Goal: Task Accomplishment & Management: Use online tool/utility

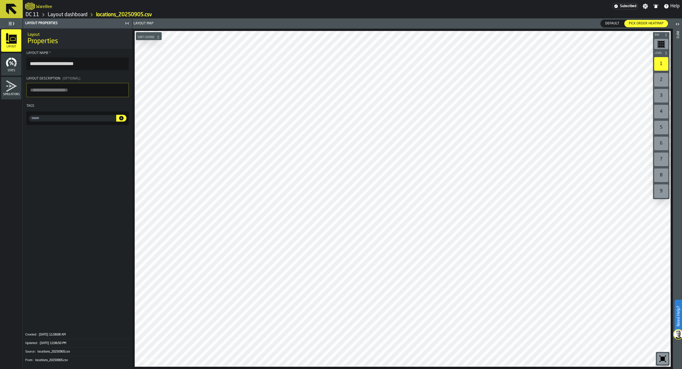
click at [618, 23] on span "Default" at bounding box center [612, 23] width 18 height 5
click at [642, 24] on span "Pick Order heatmap" at bounding box center [645, 23] width 39 height 5
click at [675, 26] on icon "button-toggle-Open" at bounding box center [677, 24] width 7 height 7
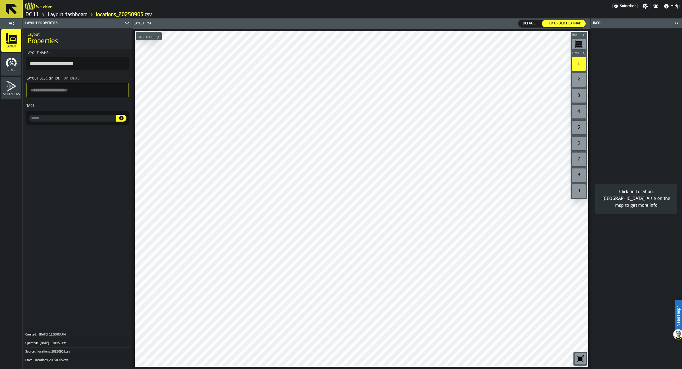
click at [675, 26] on icon "button-toggle-Close me" at bounding box center [676, 23] width 7 height 7
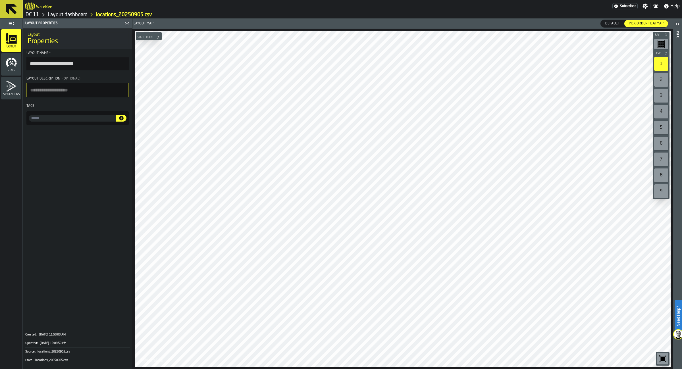
click at [615, 24] on span "Default" at bounding box center [612, 23] width 18 height 5
drag, startPoint x: 76, startPoint y: 64, endPoint x: 26, endPoint y: 64, distance: 50.0
click at [26, 64] on input "**********" at bounding box center [77, 63] width 102 height 12
type input "**********"
click at [57, 16] on link "Layout dashboard" at bounding box center [68, 15] width 40 height 6
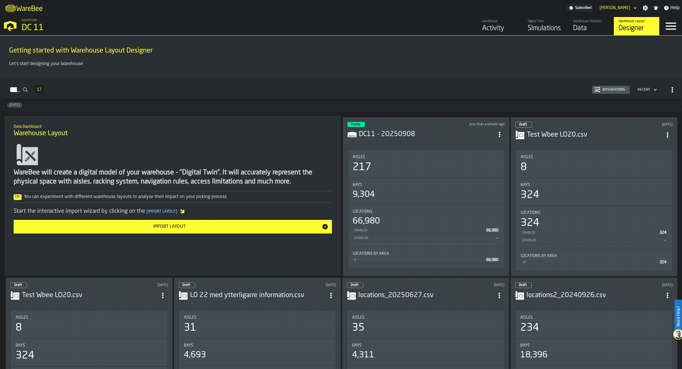
click at [578, 130] on div "Test Wbee LO20.csv" at bounding box center [593, 135] width 157 height 10
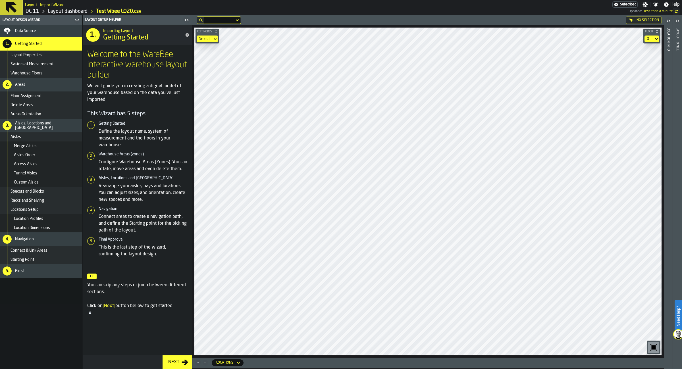
click at [52, 10] on link "Layout dashboard" at bounding box center [68, 11] width 40 height 6
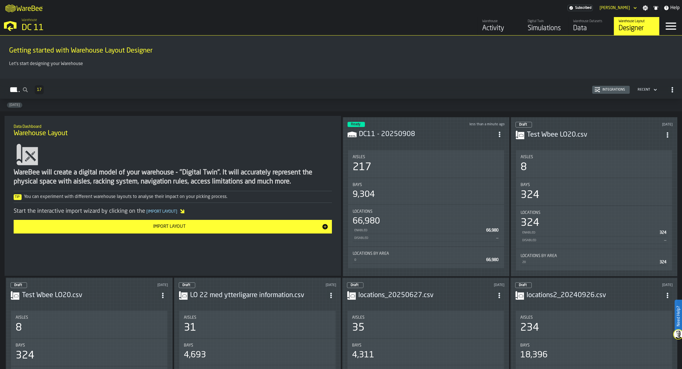
click at [378, 116] on main "Getting started with Warehouse Layout Designer Let's start designing your Wareh…" at bounding box center [341, 201] width 682 height 333
click at [388, 135] on h3 "DC11 - 20250908" at bounding box center [426, 134] width 135 height 9
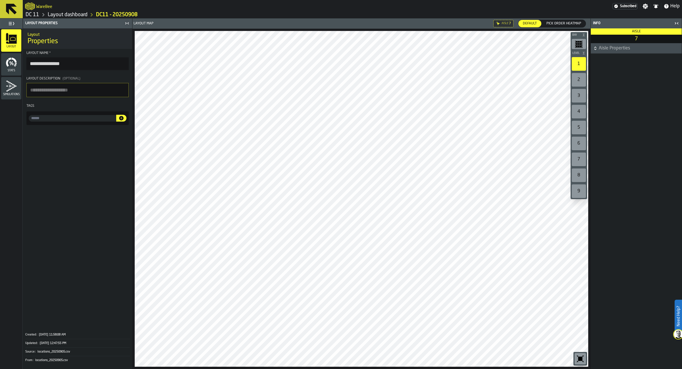
click at [676, 23] on icon "button-toggle-Close me" at bounding box center [674, 23] width 1 height 2
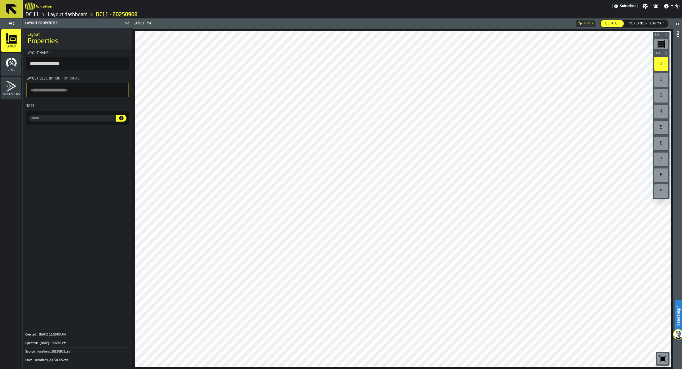
click at [71, 16] on link "Layout dashboard" at bounding box center [68, 15] width 40 height 6
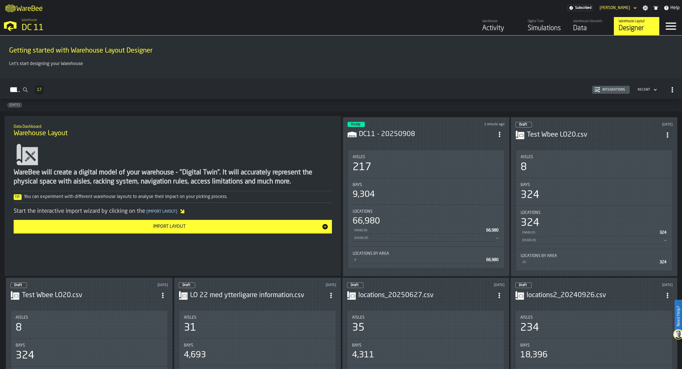
click at [432, 132] on h3 "DC11 - 20250908" at bounding box center [426, 134] width 135 height 9
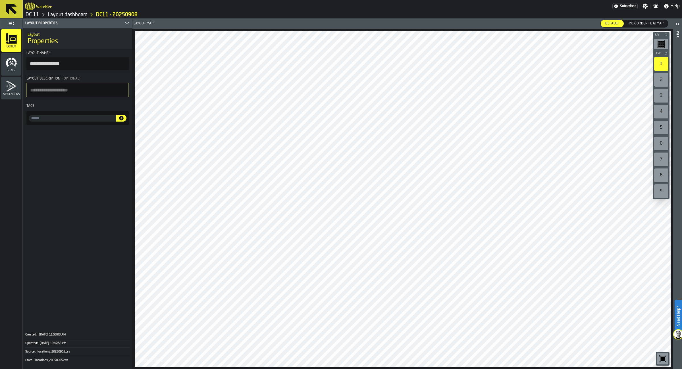
drag, startPoint x: 88, startPoint y: 15, endPoint x: 84, endPoint y: 15, distance: 3.7
click at [84, 15] on ol "DC 11 Layout dashboard DC11 - 20250908" at bounding box center [188, 14] width 327 height 7
click at [84, 15] on link "Layout dashboard" at bounding box center [68, 15] width 40 height 6
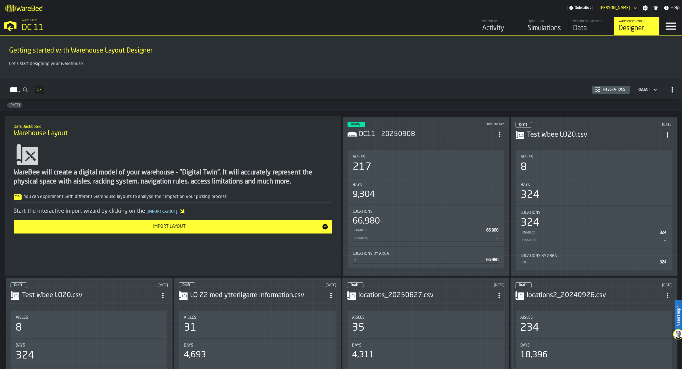
click at [500, 135] on icon "ItemListCard-DashboardItemContainer" at bounding box center [499, 134] width 6 height 6
click at [494, 174] on div "Edit in Designer" at bounding box center [488, 173] width 32 height 7
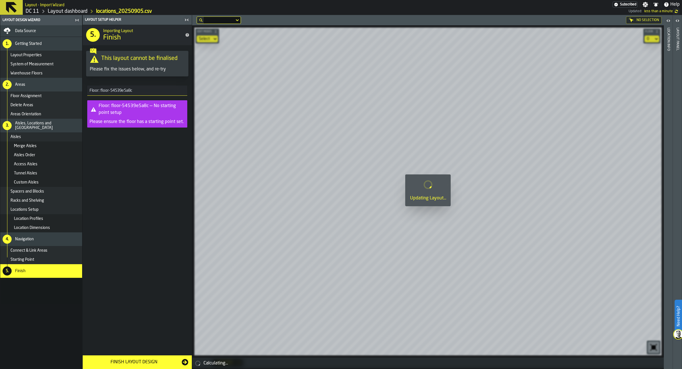
click at [49, 95] on div "Floor Assignment" at bounding box center [45, 96] width 69 height 5
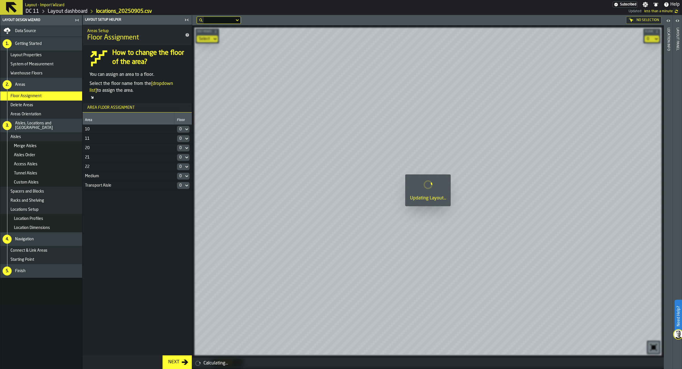
click at [39, 72] on span "Warehouse Floors" at bounding box center [27, 73] width 32 height 5
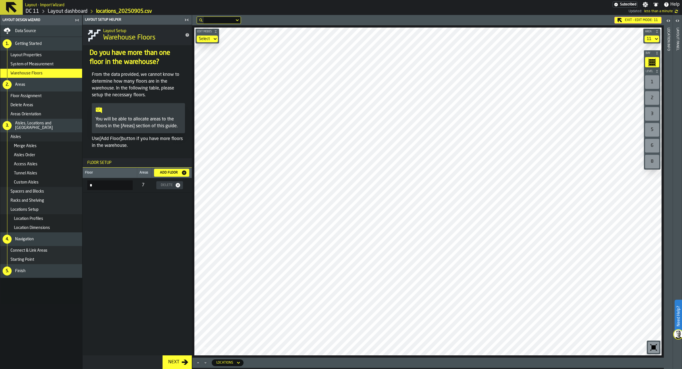
click at [196, 363] on icon "Maximize" at bounding box center [198, 363] width 6 height 6
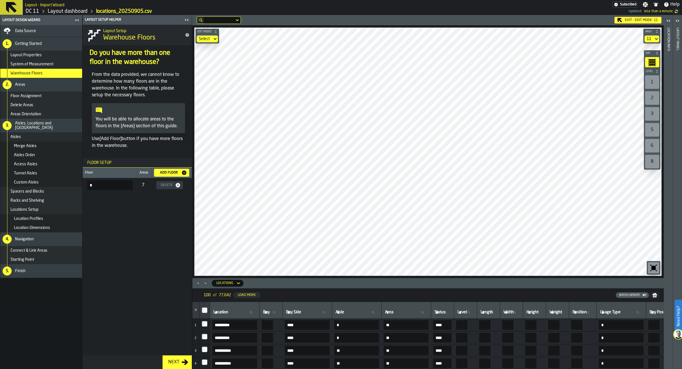
click at [252, 313] on icon at bounding box center [250, 312] width 3 height 3
click at [257, 313] on input "Location Location" at bounding box center [234, 312] width 45 height 7
type input "**"
click at [213, 311] on input "**" at bounding box center [234, 312] width 45 height 7
click at [428, 313] on input "Area Area" at bounding box center [406, 312] width 45 height 7
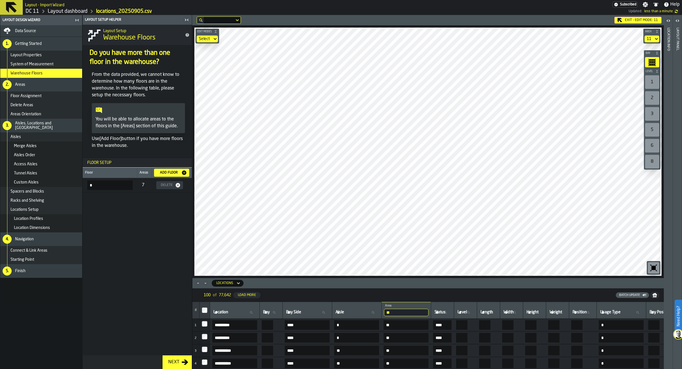
type input "**"
click at [445, 295] on div "Batch Update" at bounding box center [457, 295] width 383 height 6
click at [379, 312] on input "Aisle Aisle" at bounding box center [356, 312] width 45 height 7
type input "*"
click at [39, 138] on div "Aisles" at bounding box center [45, 137] width 69 height 5
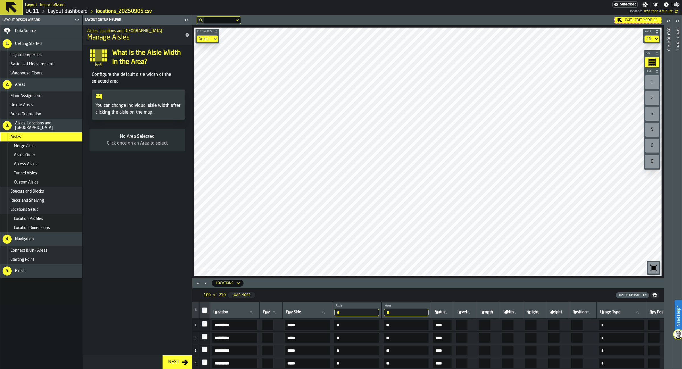
click at [205, 285] on icon "Minimize" at bounding box center [205, 283] width 6 height 6
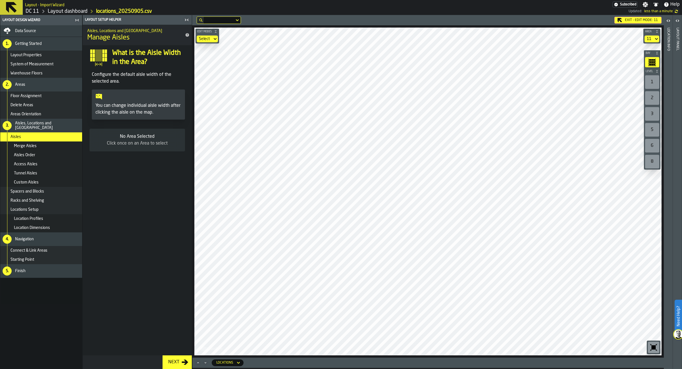
click at [199, 363] on icon "Maximize" at bounding box center [198, 363] width 6 height 6
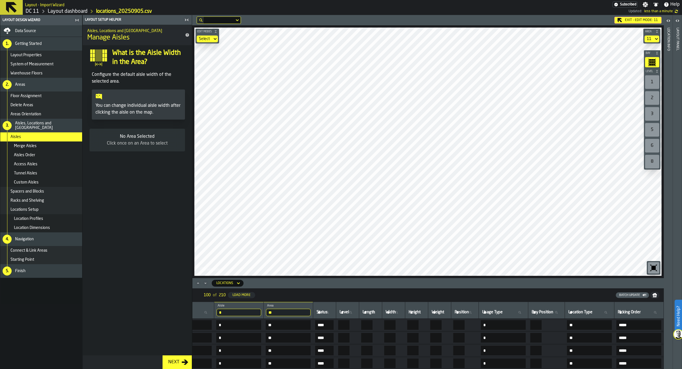
scroll to position [0, 250]
click at [635, 291] on nav "100 of 210 Load More Batch Update" at bounding box center [427, 295] width 471 height 14
click at [636, 294] on div "Batch Update" at bounding box center [629, 295] width 25 height 4
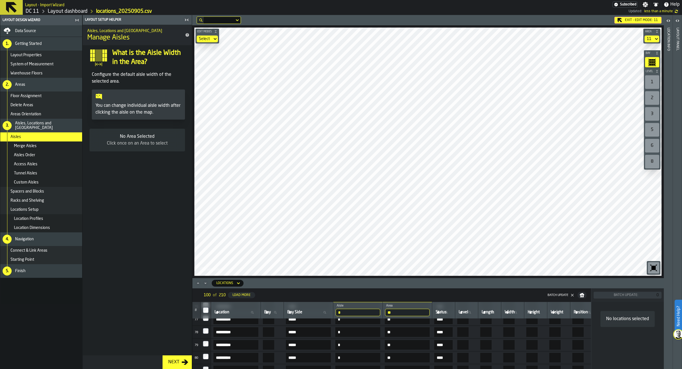
scroll to position [0, 0]
click at [205, 282] on icon "Minimize" at bounding box center [205, 283] width 6 height 6
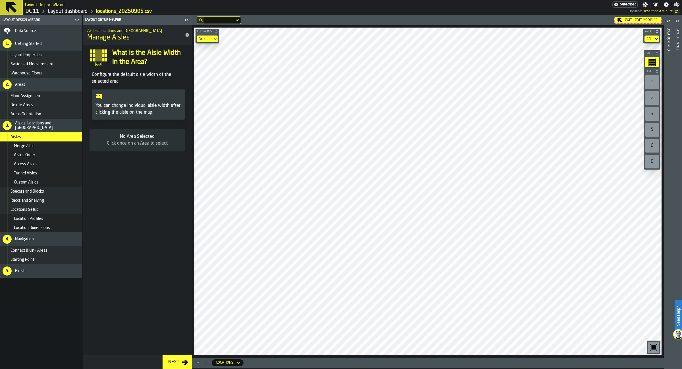
click at [44, 156] on div "Aisles Order" at bounding box center [47, 155] width 66 height 5
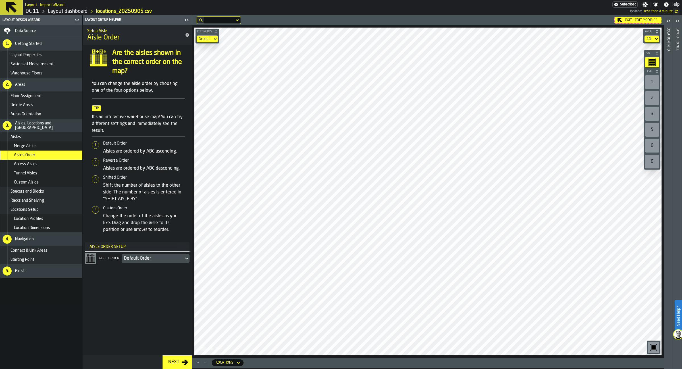
click at [674, 18] on div "button-toggle-Open" at bounding box center [677, 20] width 8 height 7
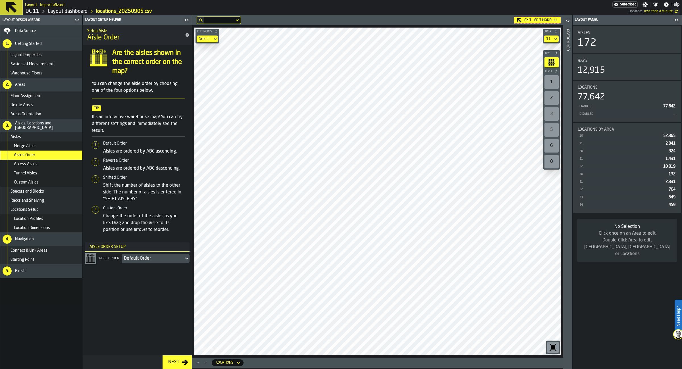
click at [569, 18] on icon "button-toggle-Open" at bounding box center [567, 20] width 7 height 7
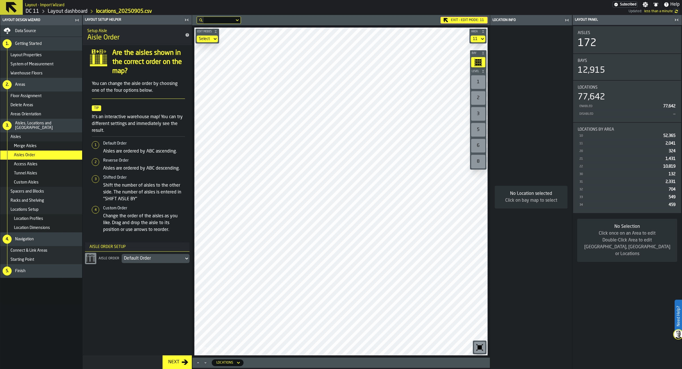
click at [457, 16] on header "Exit - Edit Mode: 11" at bounding box center [341, 20] width 298 height 10
click at [458, 19] on div "Exit - Edit Mode: 11" at bounding box center [463, 20] width 47 height 7
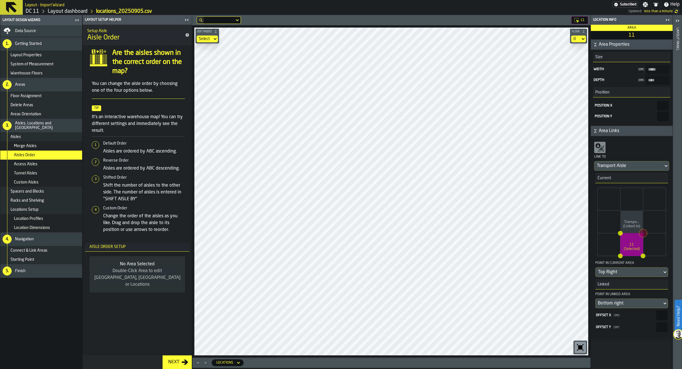
click at [680, 20] on icon "button-toggle-Open" at bounding box center [677, 20] width 7 height 7
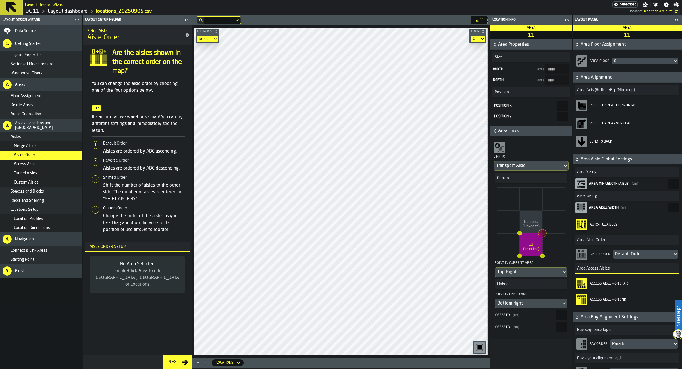
click at [567, 20] on icon "button-toggle-Close me" at bounding box center [566, 19] width 7 height 7
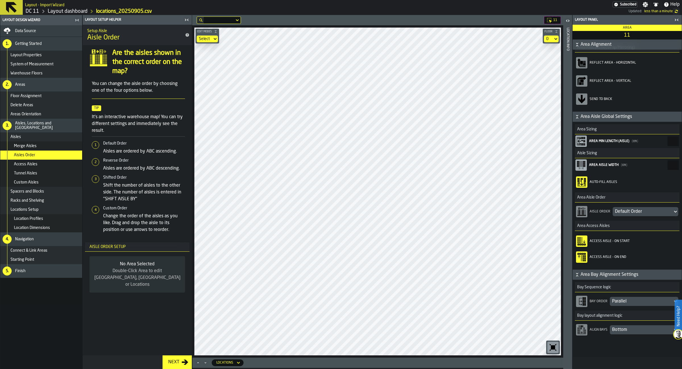
scroll to position [45, 0]
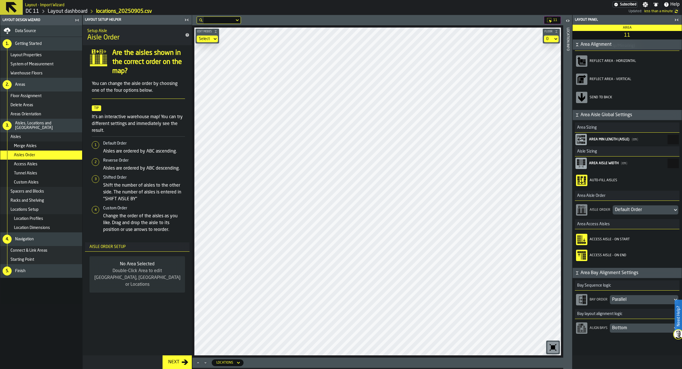
click at [640, 209] on div "Default Order" at bounding box center [642, 209] width 55 height 7
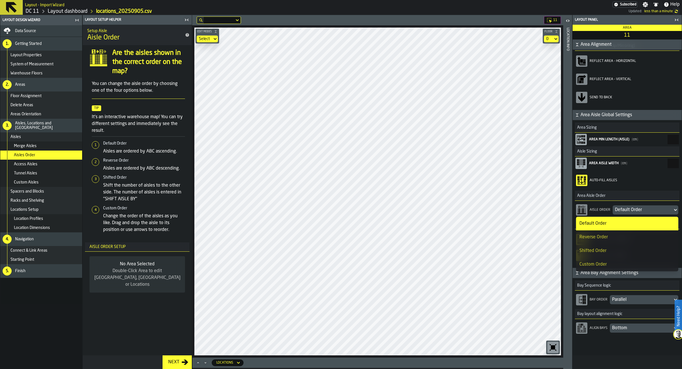
click at [611, 248] on div "Shifted Order" at bounding box center [626, 250] width 95 height 7
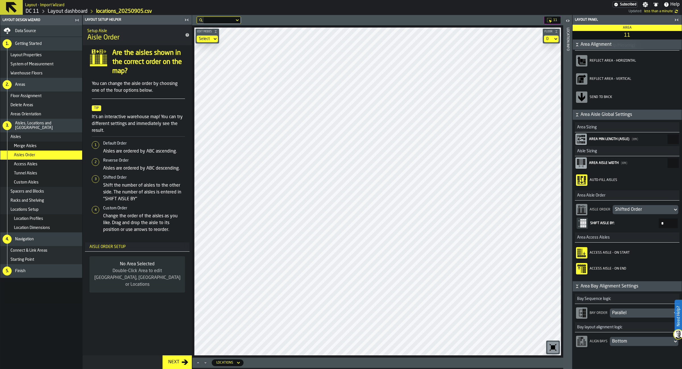
click at [663, 208] on div "Shifted Order" at bounding box center [642, 209] width 55 height 7
click at [646, 222] on div "Default Order" at bounding box center [626, 223] width 95 height 7
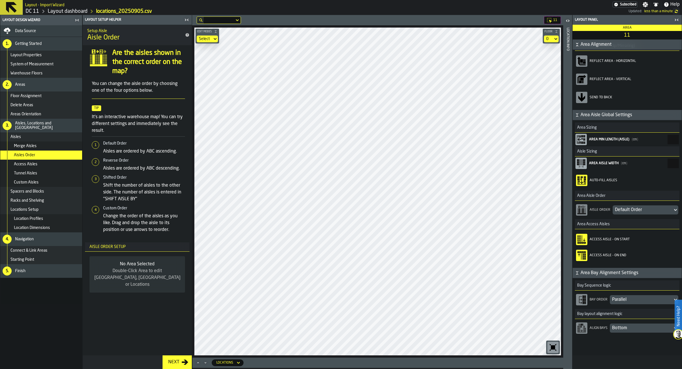
click at [630, 332] on div "Bottom" at bounding box center [640, 327] width 63 height 9
click at [630, 329] on div "Bottom" at bounding box center [641, 328] width 58 height 7
click at [623, 301] on div "Parallel" at bounding box center [641, 299] width 58 height 7
click at [612, 329] on div "Reverse Parallel" at bounding box center [626, 326] width 95 height 7
click at [615, 296] on div "Reverse Parallel" at bounding box center [640, 299] width 63 height 9
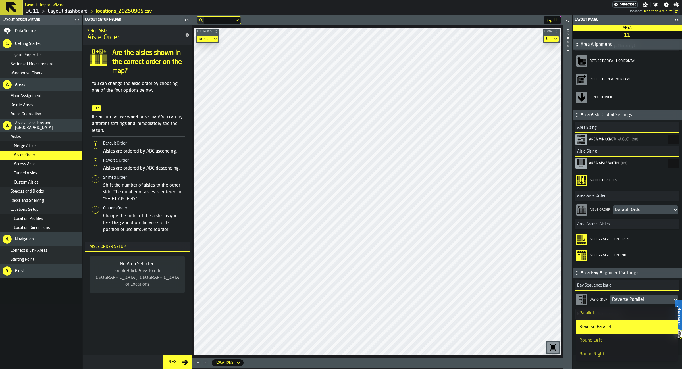
click at [611, 307] on li "Parallel" at bounding box center [627, 313] width 102 height 14
click at [677, 20] on icon "button-toggle-Close me" at bounding box center [676, 19] width 7 height 7
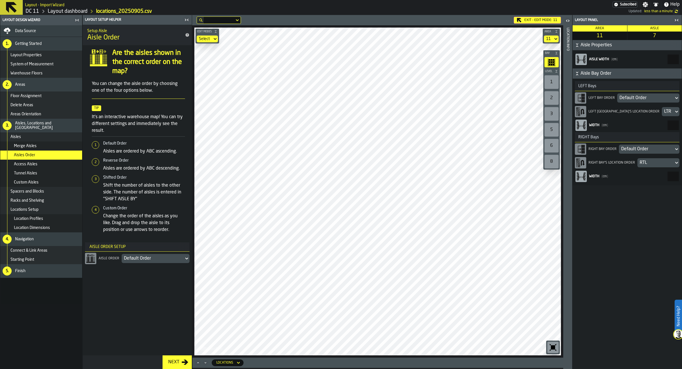
click at [200, 362] on icon "Maximize" at bounding box center [198, 363] width 6 height 6
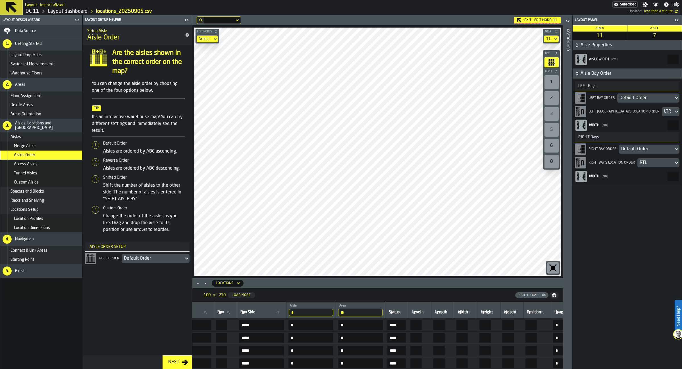
scroll to position [0, 0]
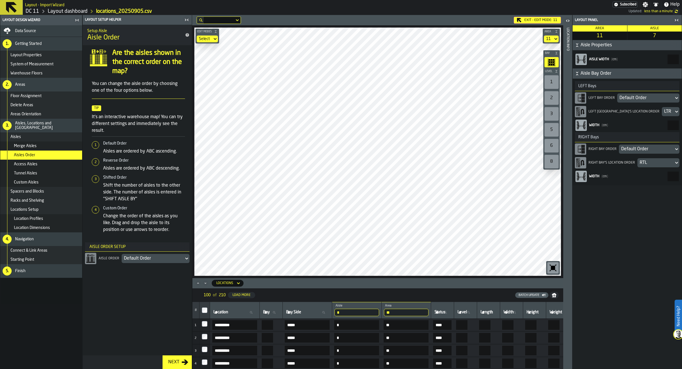
click at [533, 294] on div "Batch Update" at bounding box center [528, 295] width 25 height 4
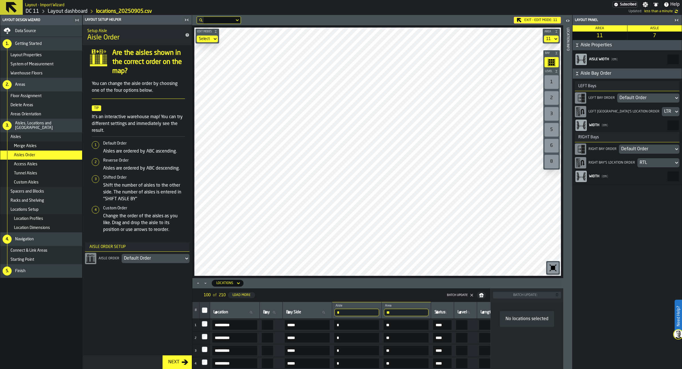
click at [479, 296] on icon "button-" at bounding box center [481, 295] width 5 height 5
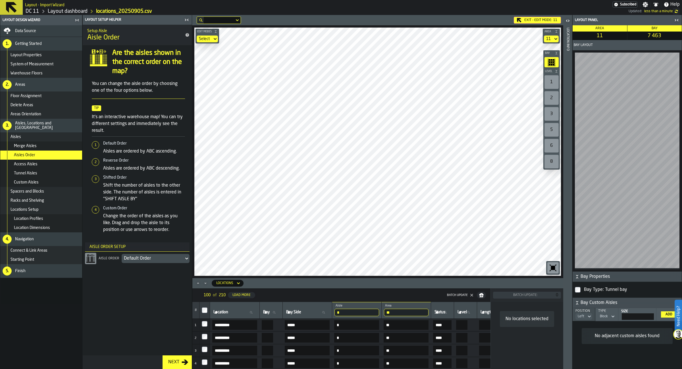
click at [34, 136] on div "Aisles" at bounding box center [45, 137] width 69 height 5
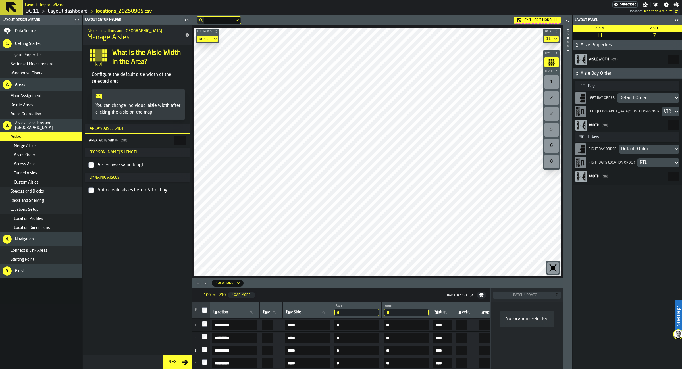
click at [239, 285] on icon at bounding box center [238, 283] width 6 height 7
click at [229, 331] on div "Aisles" at bounding box center [230, 334] width 30 height 7
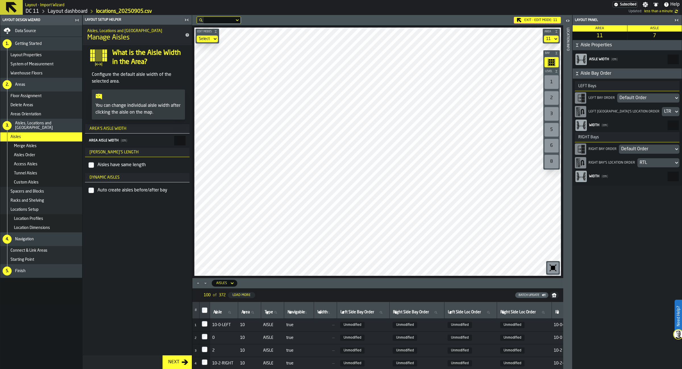
click at [254, 313] on icon at bounding box center [252, 312] width 3 height 3
click at [256, 313] on input "Area Area" at bounding box center [249, 312] width 18 height 7
type input "**"
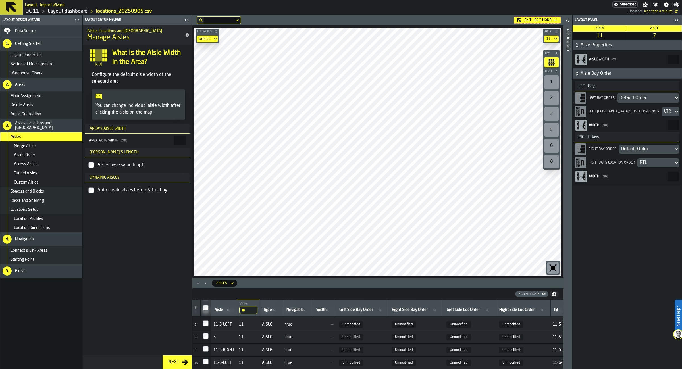
scroll to position [131, 0]
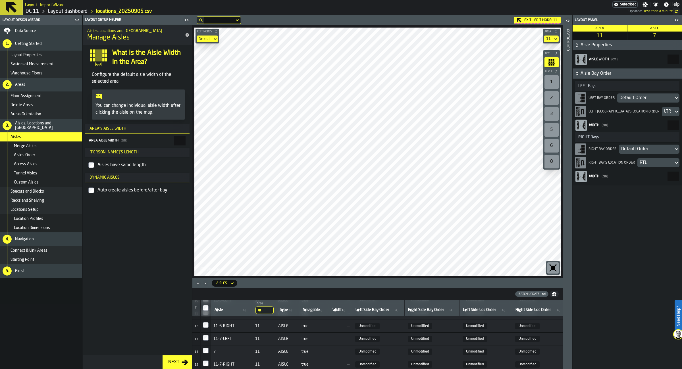
click at [542, 292] on icon "button-Batch Update" at bounding box center [543, 294] width 5 height 5
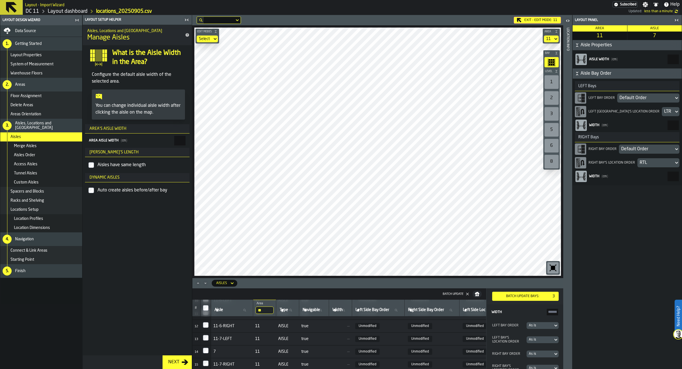
scroll to position [9, 0]
click at [541, 346] on div "As is" at bounding box center [539, 346] width 22 height 4
click at [511, 329] on div "Left Bay's location order" at bounding box center [508, 332] width 34 height 8
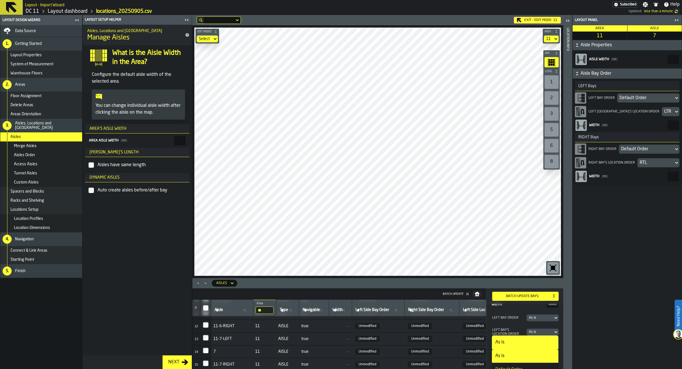
click at [540, 316] on div "As is" at bounding box center [539, 318] width 22 height 4
click at [548, 316] on div "As is" at bounding box center [539, 318] width 22 height 4
click at [580, 316] on main "Area 11 Aisle 7 Aisle Properties Aisle width ( cm ) *** Aisle Bay Order LEFT Ba…" at bounding box center [626, 197] width 109 height 344
click at [546, 315] on div "As is" at bounding box center [539, 318] width 26 height 6
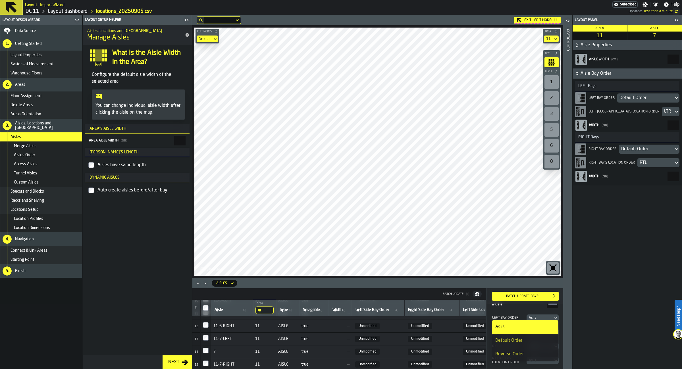
click at [528, 353] on div "Reverse Order" at bounding box center [525, 354] width 60 height 7
click at [535, 359] on div "As is" at bounding box center [539, 360] width 22 height 4
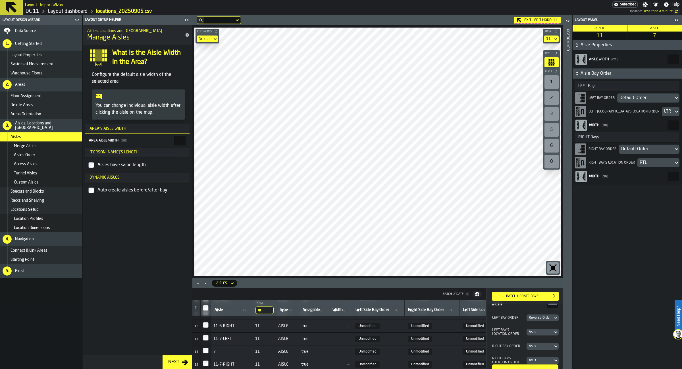
click at [588, 348] on main "Area 11 Aisle 7 Aisle Properties Aisle width ( cm ) *** Aisle Bay Order LEFT Ba…" at bounding box center [626, 197] width 109 height 344
click at [518, 298] on div "Batch Update bays:" at bounding box center [522, 296] width 56 height 4
click at [542, 318] on div "Reverse Order" at bounding box center [539, 318] width 22 height 4
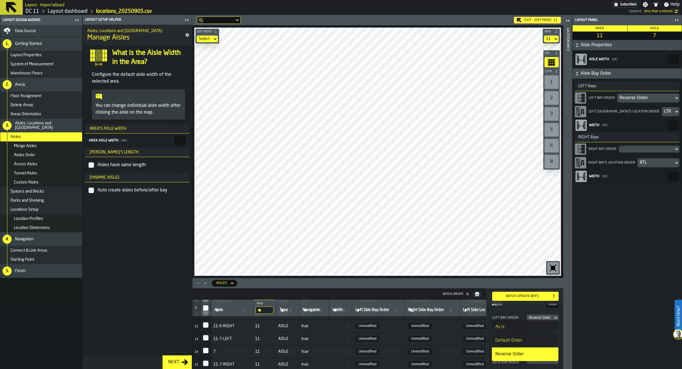
click at [534, 325] on div "As is" at bounding box center [525, 326] width 60 height 7
click at [524, 296] on div "Batch Update bays:" at bounding box center [522, 296] width 56 height 4
click at [664, 113] on div "LTR" at bounding box center [667, 111] width 7 height 7
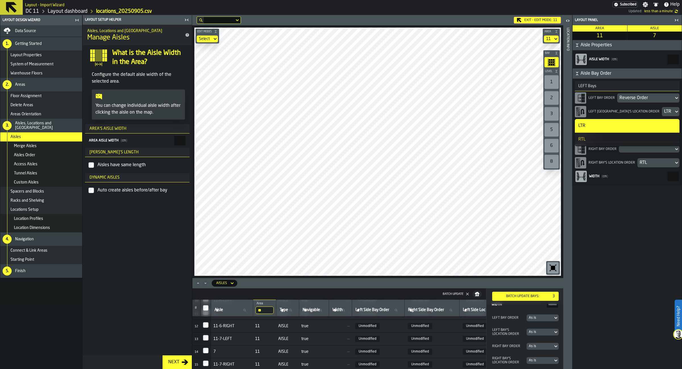
click at [641, 142] on div "RTL" at bounding box center [627, 139] width 98 height 7
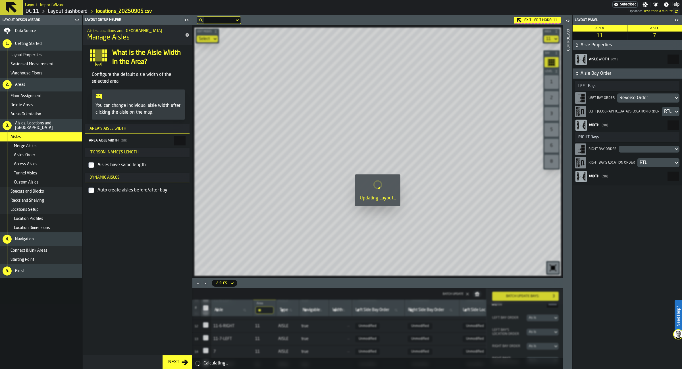
click at [648, 165] on div "RTL" at bounding box center [655, 162] width 32 height 7
click at [642, 175] on div "LTR" at bounding box center [627, 177] width 98 height 7
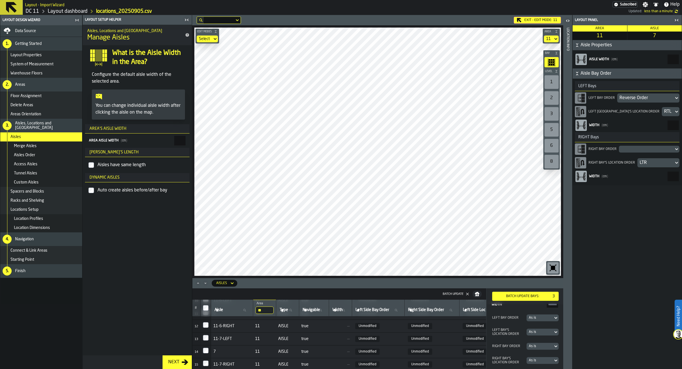
click at [648, 166] on div "LTR" at bounding box center [655, 162] width 32 height 7
click at [640, 187] on div "RTL" at bounding box center [627, 190] width 98 height 7
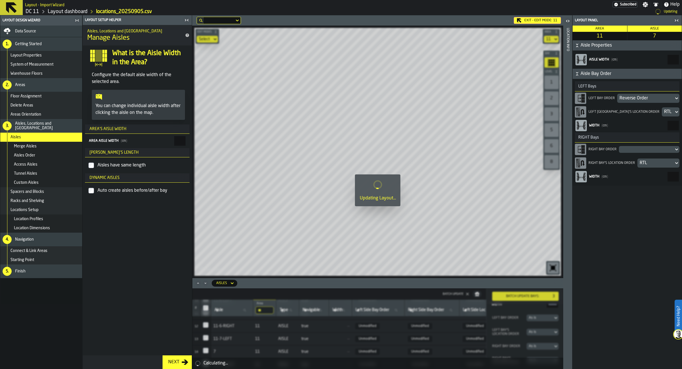
click at [664, 112] on div "RTL" at bounding box center [667, 111] width 7 height 7
click at [639, 124] on div "LTR" at bounding box center [627, 125] width 98 height 7
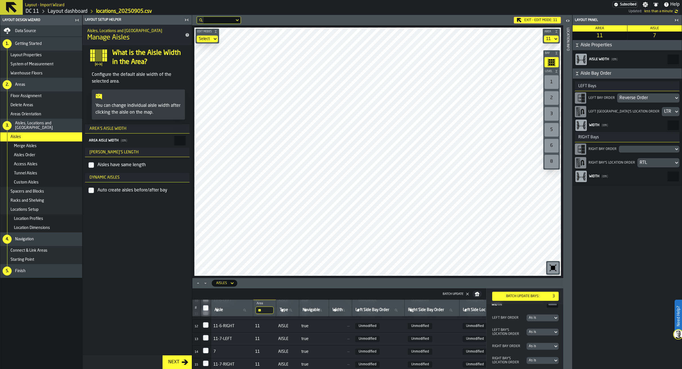
click at [640, 100] on div "Reverse Order" at bounding box center [645, 98] width 52 height 7
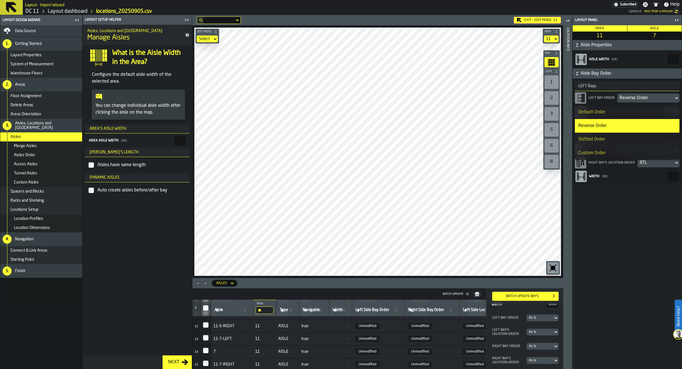
click at [620, 113] on div "Default Order" at bounding box center [627, 112] width 98 height 7
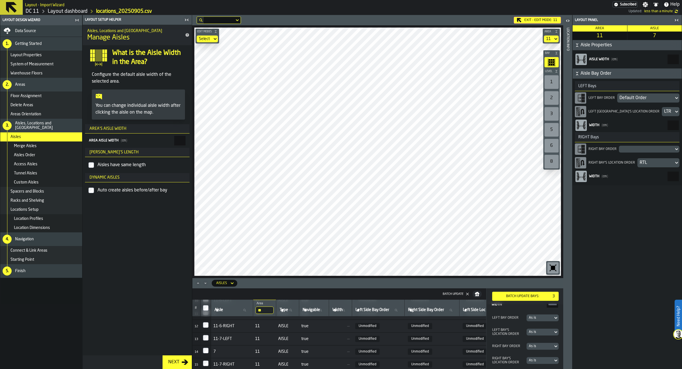
click at [640, 100] on div "Default Order" at bounding box center [645, 98] width 52 height 7
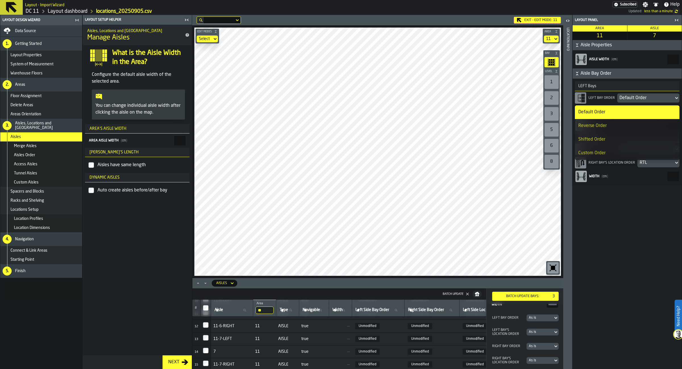
click at [633, 124] on div "Reverse Order" at bounding box center [627, 125] width 98 height 7
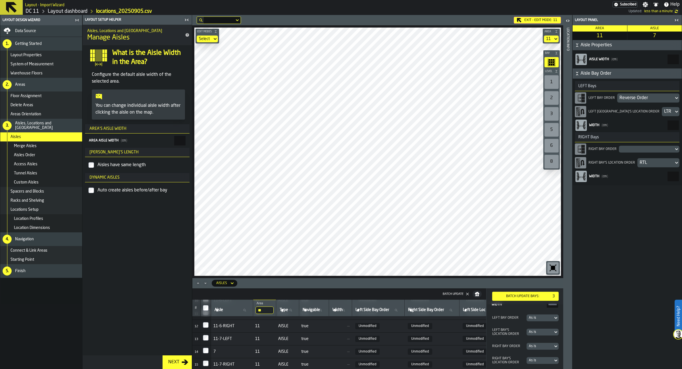
click at [664, 113] on div "LTR" at bounding box center [667, 111] width 7 height 7
click at [621, 127] on div "LTR" at bounding box center [627, 125] width 98 height 7
click at [536, 20] on div "Exit - Edit Mode: 11" at bounding box center [536, 20] width 47 height 7
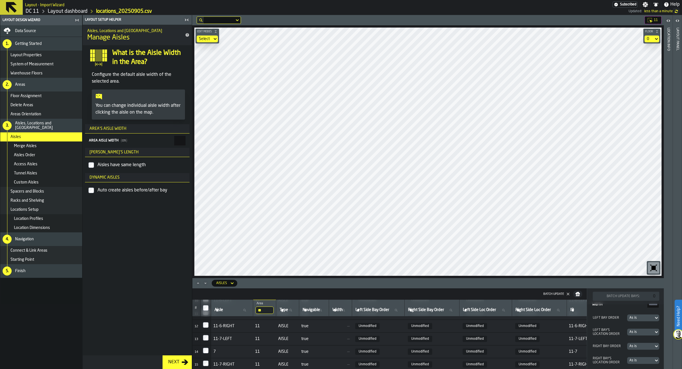
click at [207, 281] on icon "Minimize" at bounding box center [205, 283] width 6 height 6
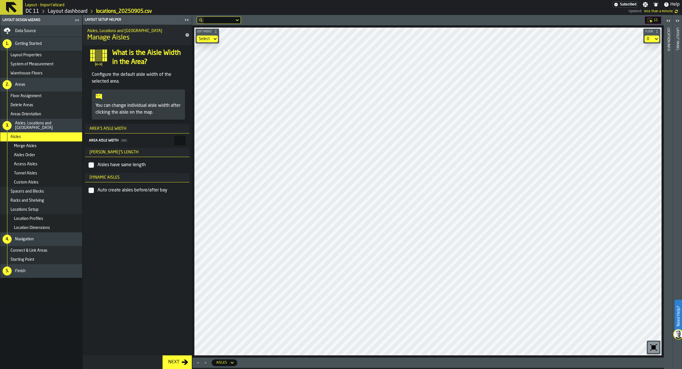
click at [160, 282] on div "Aisles, Locations and [GEOGRAPHIC_DATA] Aisles What is the Aisle Width in the A…" at bounding box center [137, 190] width 109 height 331
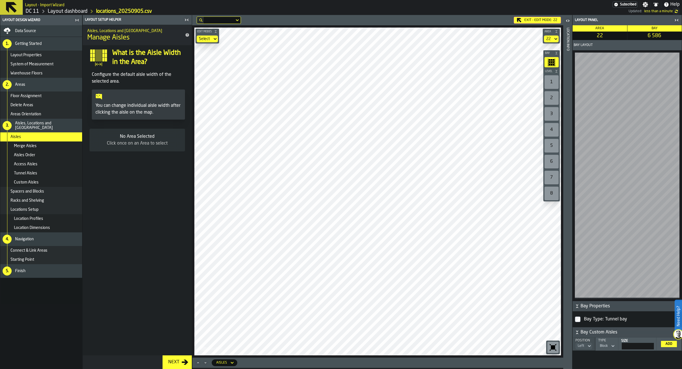
click at [566, 22] on icon "button-toggle-Open" at bounding box center [567, 20] width 7 height 7
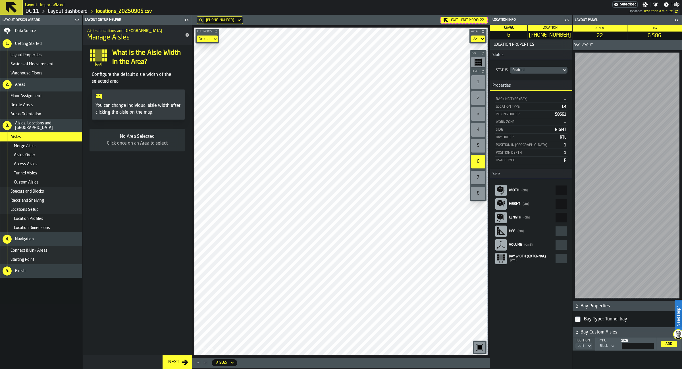
click at [465, 17] on div "[PHONE_NUMBER] Exit - Edit Mode: 22" at bounding box center [341, 19] width 295 height 7
click at [457, 20] on div "Exit - Edit Mode: 22" at bounding box center [463, 20] width 47 height 7
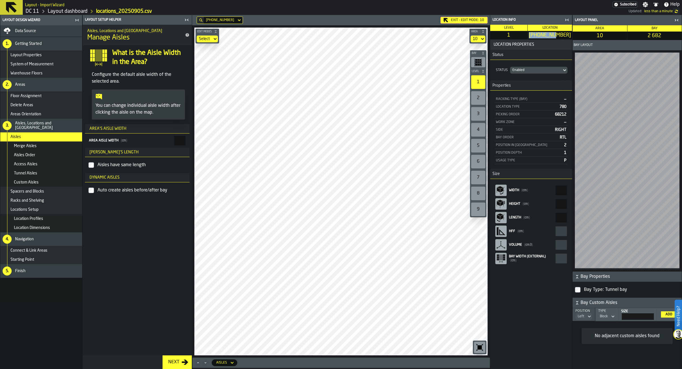
drag, startPoint x: 537, startPoint y: 35, endPoint x: 563, endPoint y: 38, distance: 26.0
click at [563, 38] on span "[PHONE_NUMBER]" at bounding box center [549, 35] width 42 height 6
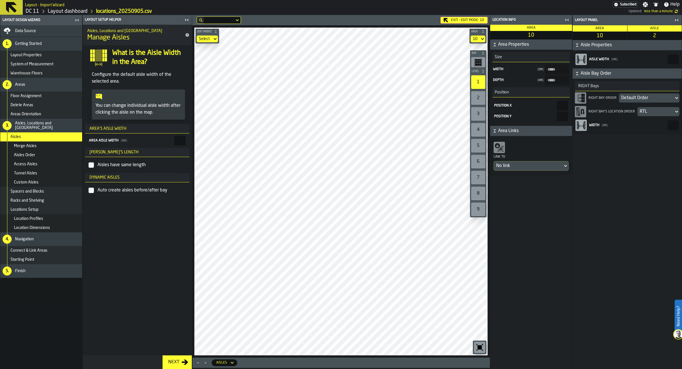
drag, startPoint x: 470, startPoint y: 20, endPoint x: 469, endPoint y: 24, distance: 3.7
click at [469, 20] on div "Exit - Edit Mode: 10" at bounding box center [463, 20] width 47 height 7
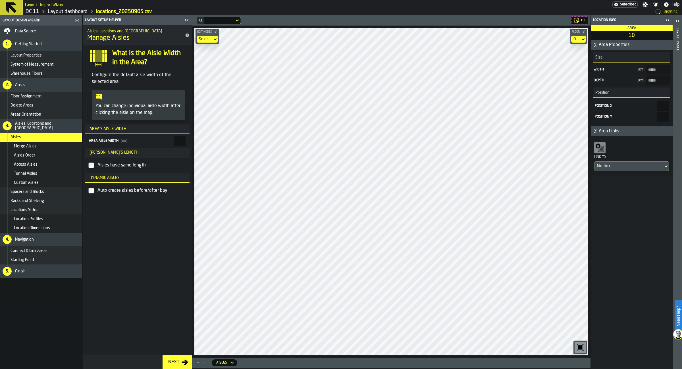
type input "******"
type input "****"
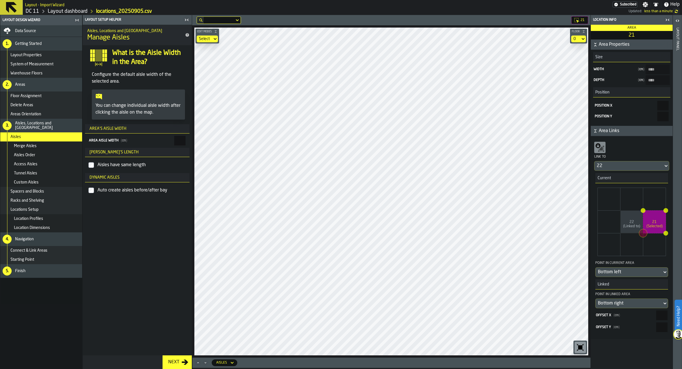
type input "****"
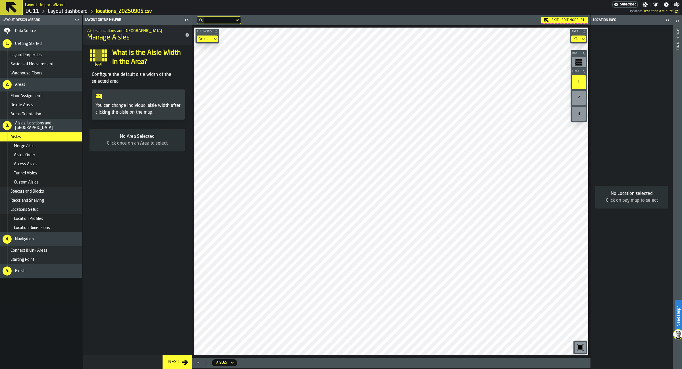
click at [556, 21] on div "Exit - Edit Mode: 21" at bounding box center [564, 20] width 47 height 7
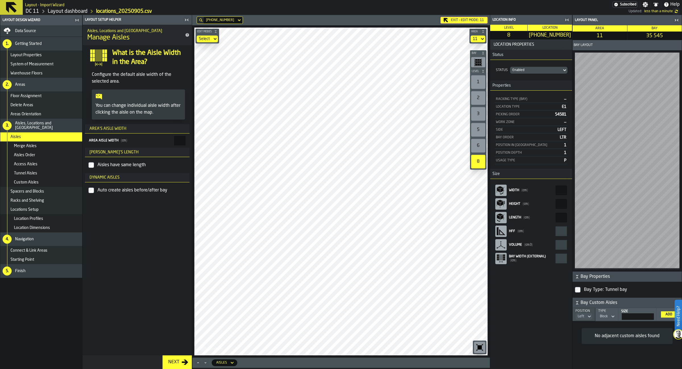
click at [674, 19] on icon "button-toggle-Close me" at bounding box center [676, 20] width 7 height 7
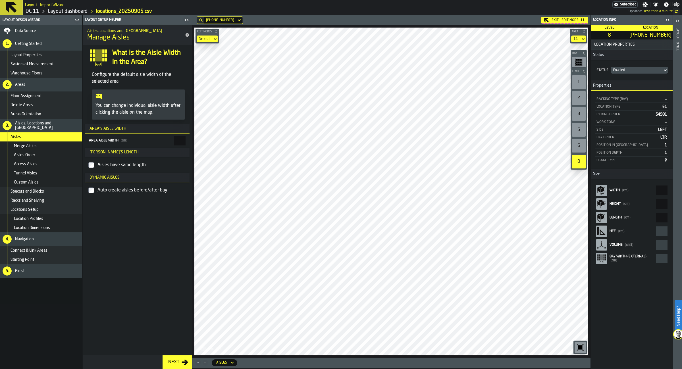
click at [666, 18] on icon "button-toggle-Close me" at bounding box center [667, 19] width 7 height 7
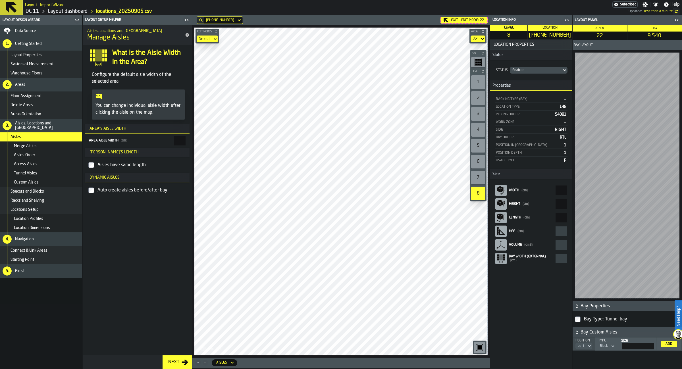
click at [179, 252] on main "Layout Design Wizard Data Source 1. Getting Started Layout Properties System of…" at bounding box center [341, 192] width 682 height 354
drag, startPoint x: 567, startPoint y: 37, endPoint x: 557, endPoint y: 37, distance: 9.9
click at [557, 37] on span "[PHONE_NUMBER]" at bounding box center [549, 35] width 42 height 6
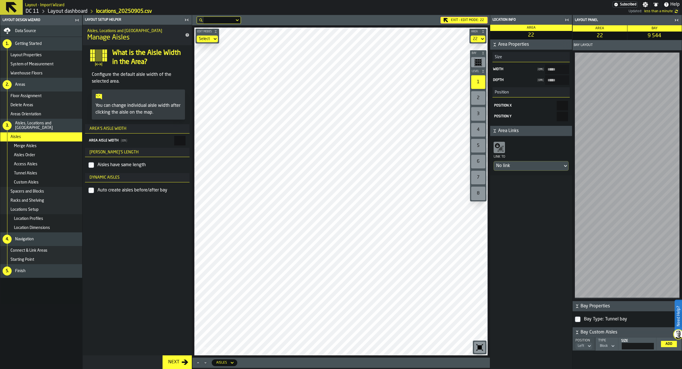
drag, startPoint x: 642, startPoint y: 345, endPoint x: 655, endPoint y: 345, distance: 12.8
click at [653, 345] on input "***" at bounding box center [637, 346] width 32 height 7
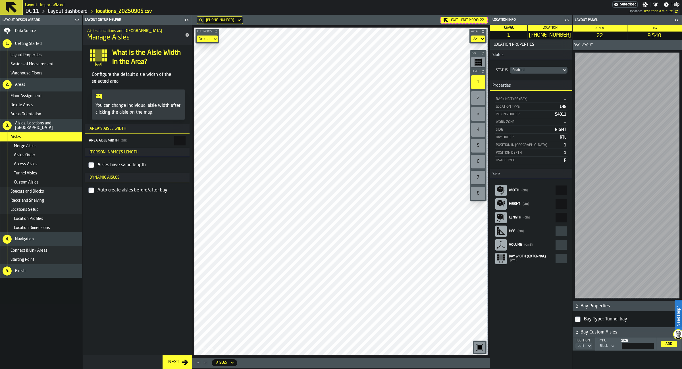
drag, startPoint x: 552, startPoint y: 191, endPoint x: 574, endPoint y: 187, distance: 22.2
click at [567, 187] on input "****" at bounding box center [560, 190] width 11 height 10
paste input "react-aria356222044-:rcsh:"
type input "***"
click at [557, 291] on div "**********" at bounding box center [531, 203] width 82 height 329
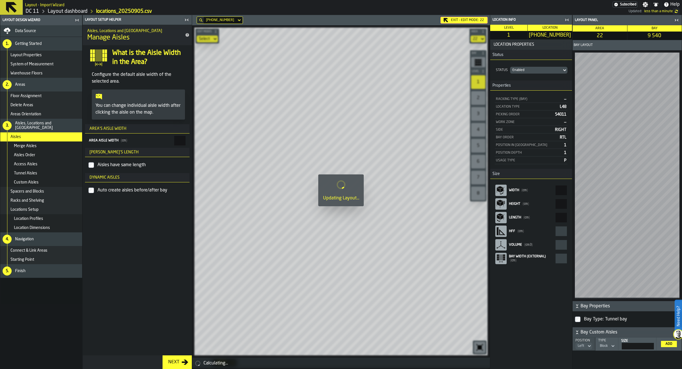
click at [568, 18] on icon "button-toggle-Close me" at bounding box center [566, 19] width 7 height 7
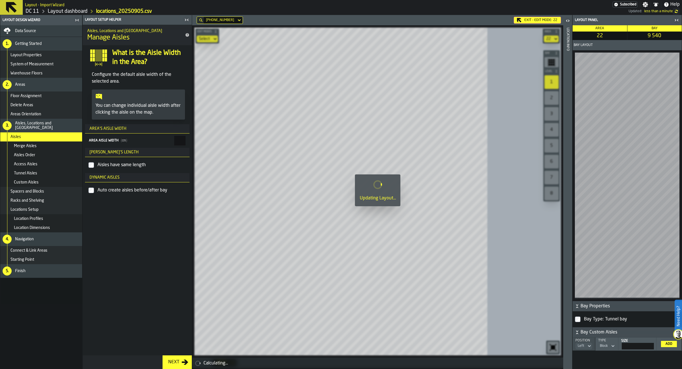
click at [676, 20] on icon "button-toggle-Close me" at bounding box center [676, 20] width 7 height 7
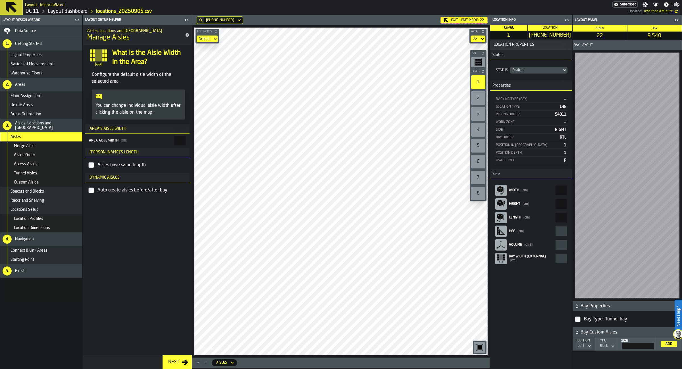
click at [651, 343] on input "***" at bounding box center [637, 346] width 32 height 7
click at [649, 343] on input "***" at bounding box center [637, 346] width 32 height 7
type input "***"
drag, startPoint x: 637, startPoint y: 344, endPoint x: 655, endPoint y: 342, distance: 17.7
click at [653, 343] on input "***" at bounding box center [637, 346] width 32 height 7
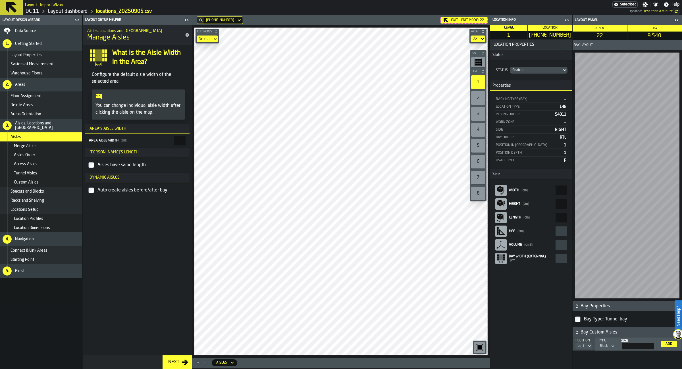
click at [572, 337] on div "Bay Custom Aisles Position Left Type Block Size *** Add" at bounding box center [626, 348] width 109 height 42
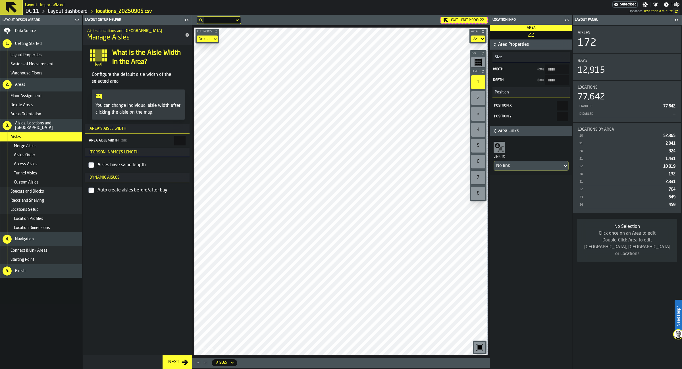
click at [475, 65] on icon "button-toolbar-undefined" at bounding box center [478, 62] width 8 height 8
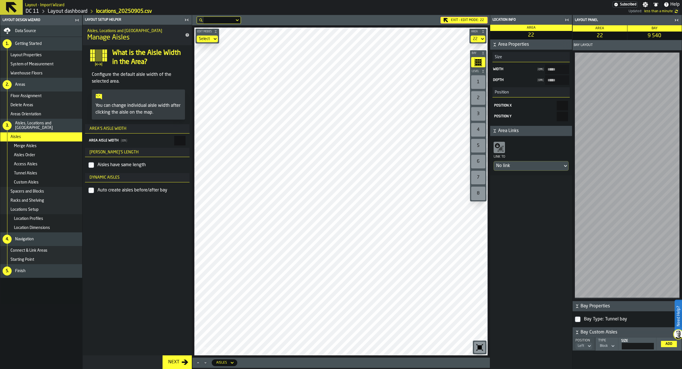
click at [46, 201] on div "Racks and Shelving" at bounding box center [45, 200] width 69 height 5
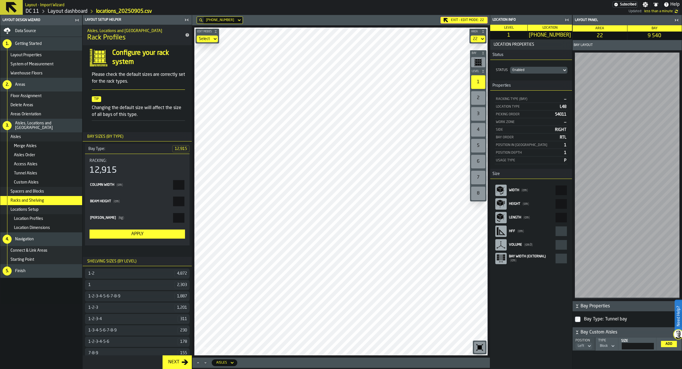
drag, startPoint x: 558, startPoint y: 192, endPoint x: 578, endPoint y: 192, distance: 19.6
click at [567, 192] on input "***" at bounding box center [560, 190] width 11 height 10
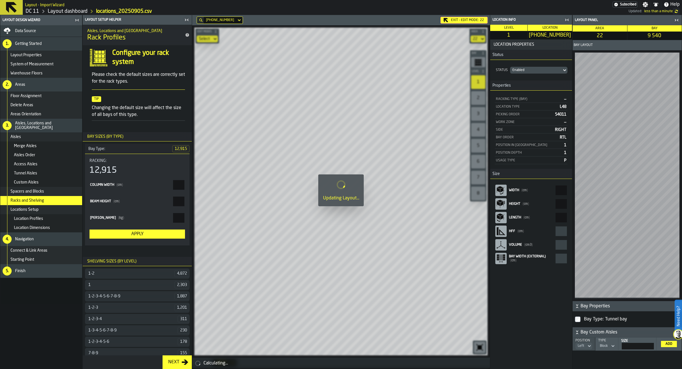
drag, startPoint x: 551, startPoint y: 193, endPoint x: 565, endPoint y: 193, distance: 13.9
click at [565, 193] on input "***" at bounding box center [560, 190] width 11 height 10
type input "***"
click at [675, 20] on icon "button-toggle-Close me" at bounding box center [676, 20] width 7 height 7
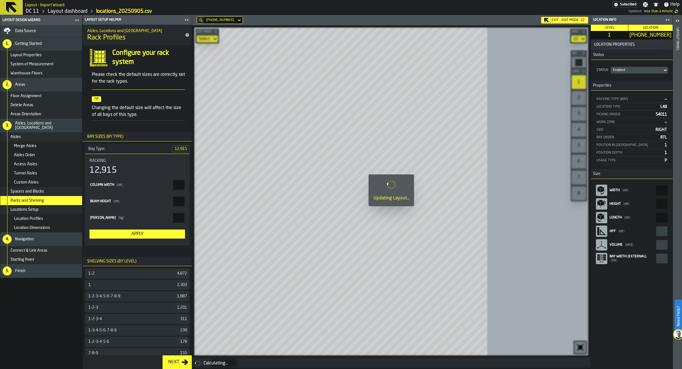
click at [668, 19] on icon "button-toggle-Close me" at bounding box center [667, 20] width 1 height 2
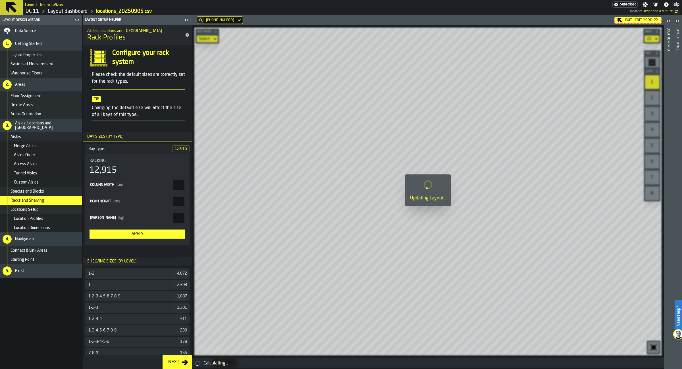
drag, startPoint x: 469, startPoint y: 147, endPoint x: 460, endPoint y: 155, distance: 11.5
click at [460, 155] on div at bounding box center [427, 192] width 471 height 354
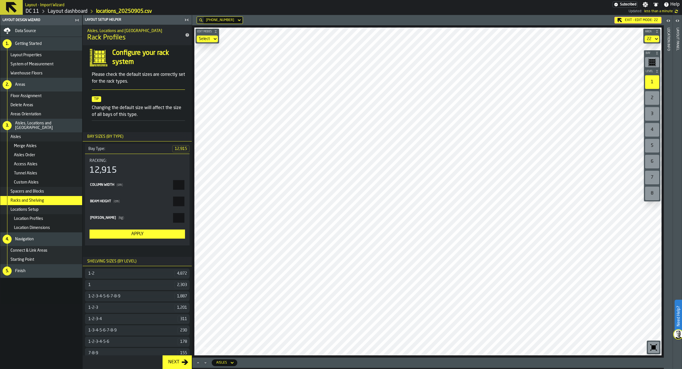
click at [633, 22] on div "Exit - Edit Mode: 22" at bounding box center [637, 20] width 47 height 7
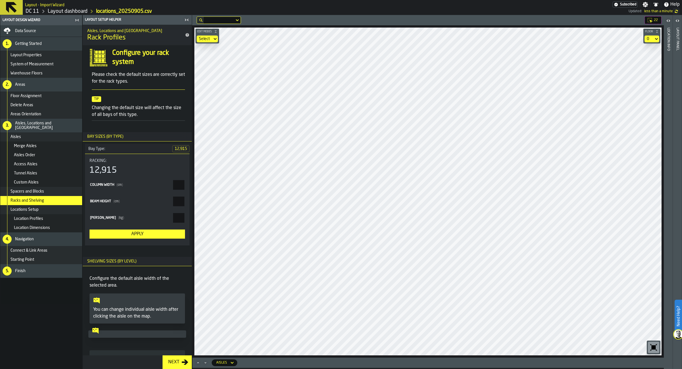
click at [198, 38] on div "Select" at bounding box center [205, 38] width 16 height 7
click at [206, 40] on div "Select" at bounding box center [204, 39] width 11 height 5
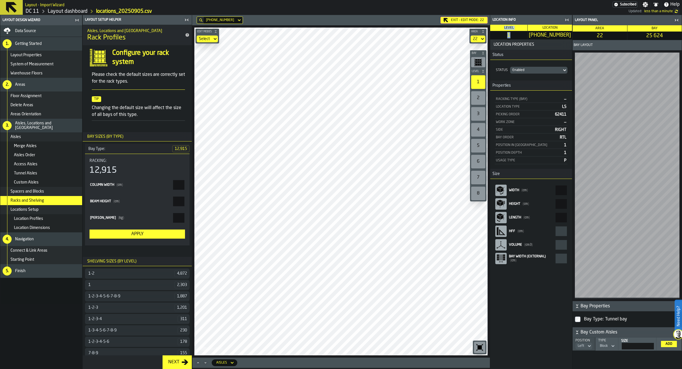
drag, startPoint x: 568, startPoint y: 37, endPoint x: 530, endPoint y: 37, distance: 38.3
click at [530, 37] on span "[PHONE_NUMBER]" at bounding box center [549, 35] width 42 height 6
click at [566, 38] on span "[PHONE_NUMBER]" at bounding box center [549, 35] width 42 height 6
drag, startPoint x: 568, startPoint y: 35, endPoint x: 536, endPoint y: 39, distance: 31.7
click at [536, 38] on span "[PHONE_NUMBER]" at bounding box center [549, 35] width 42 height 6
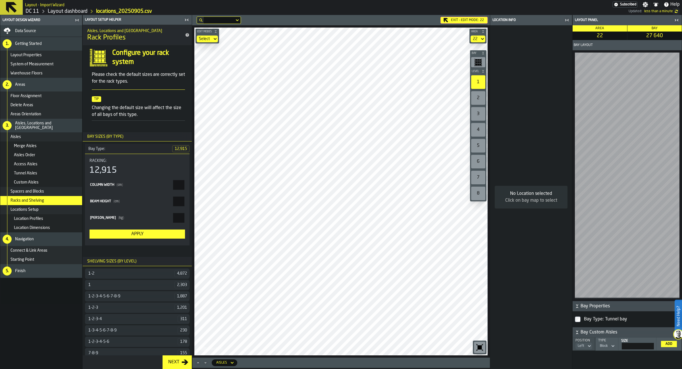
click at [476, 62] on rect "button-toolbar-undefined" at bounding box center [476, 62] width 2 height 1
click at [479, 85] on div "1" at bounding box center [478, 82] width 14 height 14
drag, startPoint x: 656, startPoint y: 344, endPoint x: 661, endPoint y: 344, distance: 4.5
click at [653, 344] on input "***" at bounding box center [637, 346] width 32 height 7
click at [643, 355] on div "Position Left Type Block Size *** Add" at bounding box center [626, 353] width 109 height 32
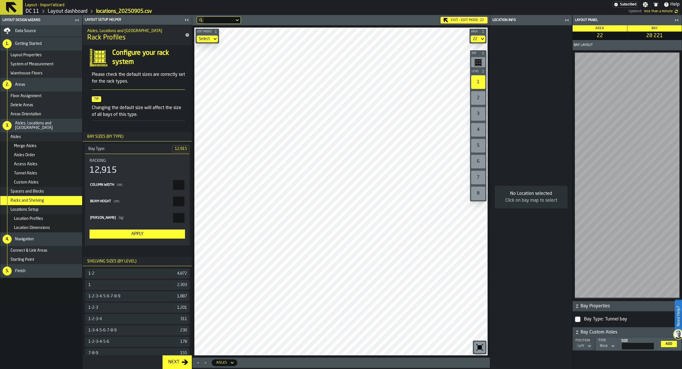
click at [43, 219] on div "Location Profiles" at bounding box center [47, 218] width 66 height 5
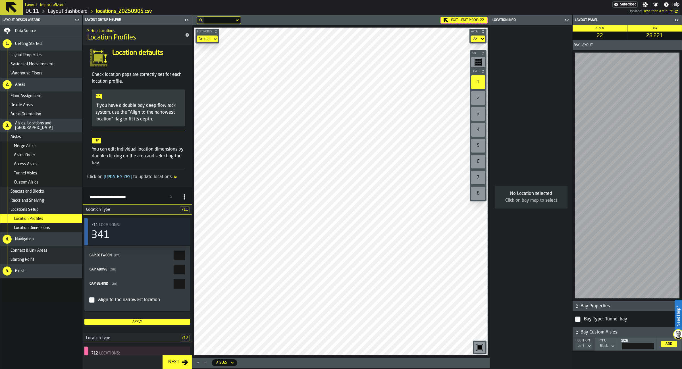
click at [170, 197] on icon "title-section-[object Object]" at bounding box center [170, 196] width 3 height 3
click at [170, 197] on input "Search Profiles (by type)" at bounding box center [132, 196] width 90 height 7
click at [132, 193] on div "Search Profiles (by type)" at bounding box center [139, 197] width 105 height 10
click at [134, 198] on input "Search Profiles (by type)" at bounding box center [132, 196] width 90 height 7
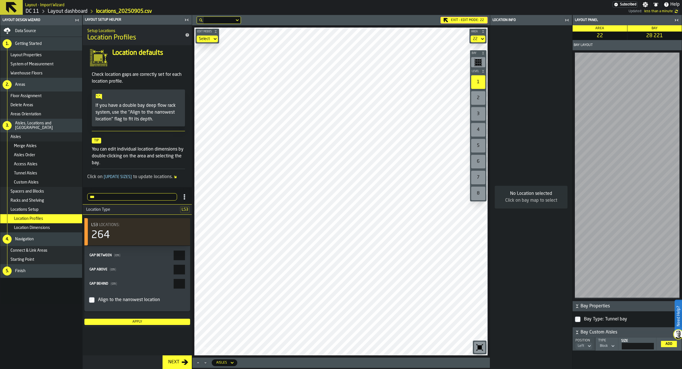
type input "***"
drag, startPoint x: 178, startPoint y: 256, endPoint x: 196, endPoint y: 253, distance: 18.5
click at [185, 253] on input "*" at bounding box center [179, 255] width 11 height 10
click at [144, 326] on div "Apply" at bounding box center [137, 319] width 106 height 15
click at [139, 322] on div "Apply" at bounding box center [137, 322] width 101 height 4
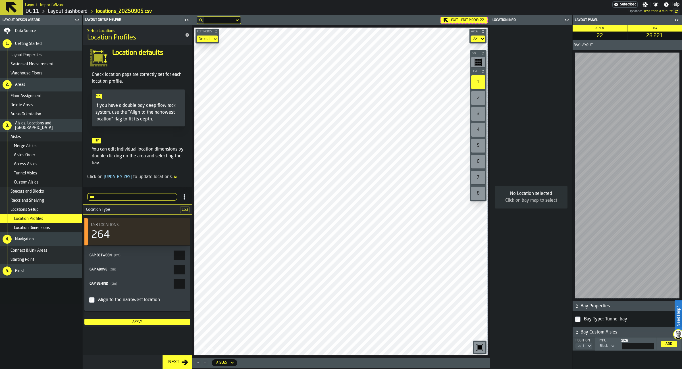
drag, startPoint x: 193, startPoint y: 251, endPoint x: 197, endPoint y: 252, distance: 5.0
click at [192, 252] on div "Setup Locations Location Profiles Location defaults Check location gaps are cor…" at bounding box center [137, 190] width 109 height 331
drag, startPoint x: 177, startPoint y: 254, endPoint x: 189, endPoint y: 255, distance: 11.7
click at [185, 255] on input "**" at bounding box center [179, 255] width 11 height 10
click at [111, 324] on div "Apply" at bounding box center [137, 322] width 101 height 4
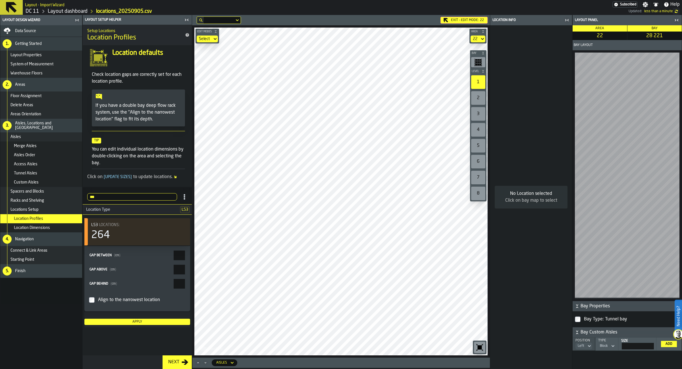
drag, startPoint x: 177, startPoint y: 257, endPoint x: 196, endPoint y: 256, distance: 18.8
click at [185, 256] on input "*" at bounding box center [179, 255] width 11 height 10
type input "*"
click at [163, 325] on button "Apply" at bounding box center [137, 322] width 106 height 6
click at [251, 366] on div "Exit - Edit Mode: 22 Edit Modes Select Area 22 Bay Level 1 2 3 4 5 6 7 8 M A K …" at bounding box center [341, 192] width 298 height 354
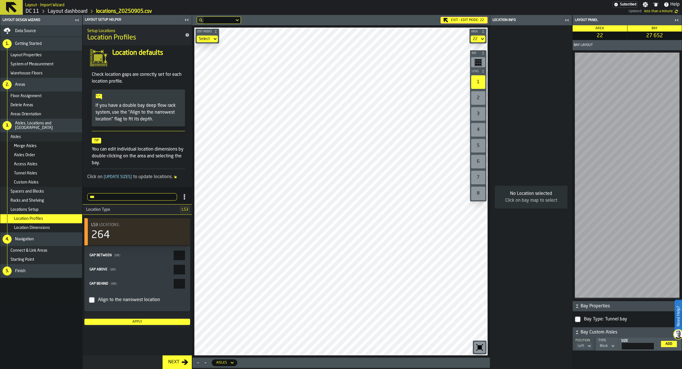
click at [63, 223] on div "Location Profiles" at bounding box center [41, 218] width 82 height 9
click at [63, 227] on div "Location Dimensions" at bounding box center [47, 227] width 66 height 5
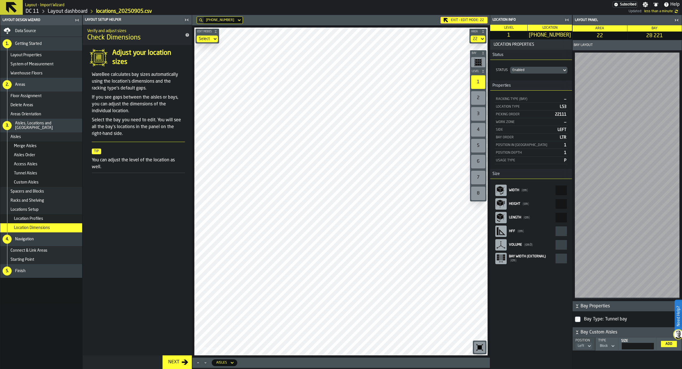
drag, startPoint x: 642, startPoint y: 346, endPoint x: 655, endPoint y: 345, distance: 12.8
click at [653, 345] on input "***" at bounding box center [637, 346] width 32 height 7
type input "***"
click at [471, 21] on div "Exit - Edit Mode: 22" at bounding box center [463, 20] width 47 height 7
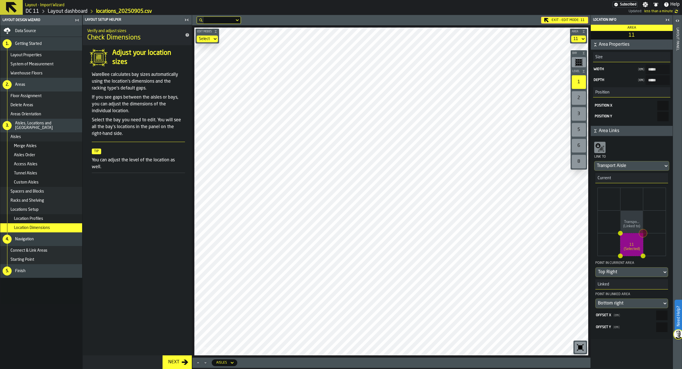
type input "*****"
type input "****"
click at [173, 251] on main "Layout Design Wizard Data Source 1. Getting Started Layout Properties System of…" at bounding box center [341, 192] width 682 height 354
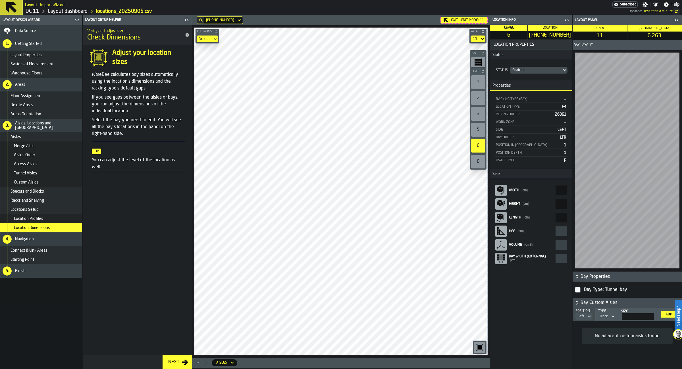
click at [528, 150] on main "Layout Design Wizard Data Source 1. Getting Started Layout Properties System of…" at bounding box center [341, 192] width 682 height 354
click at [530, 251] on main "Layout Design Wizard Data Source 1. Getting Started Layout Properties System of…" at bounding box center [341, 192] width 682 height 354
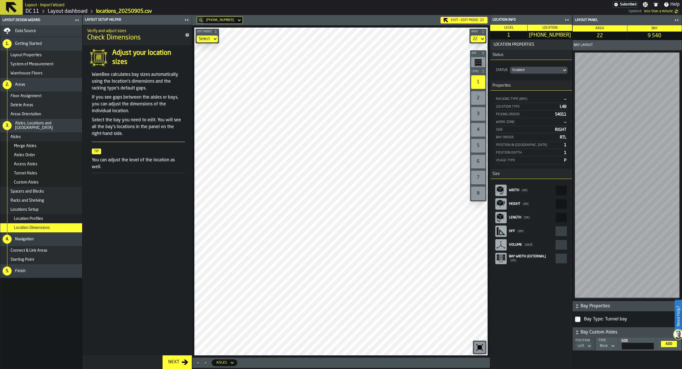
drag, startPoint x: 562, startPoint y: 107, endPoint x: 567, endPoint y: 107, distance: 4.6
click at [567, 107] on div "Location Type L48" at bounding box center [530, 107] width 73 height 8
click at [104, 244] on main "Layout Design Wizard Data Source 1. Getting Started Layout Properties System of…" at bounding box center [341, 192] width 682 height 354
click at [169, 203] on main "Layout Design Wizard Data Source 1. Getting Started Layout Properties System of…" at bounding box center [341, 192] width 682 height 354
click at [473, 19] on div "Exit - Edit Mode: 22" at bounding box center [463, 20] width 47 height 7
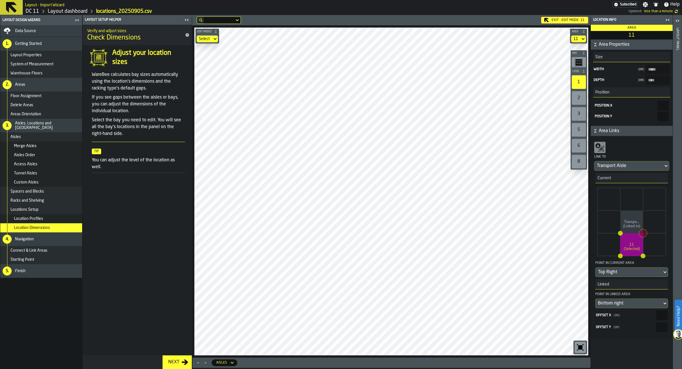
type input "*****"
type input "****"
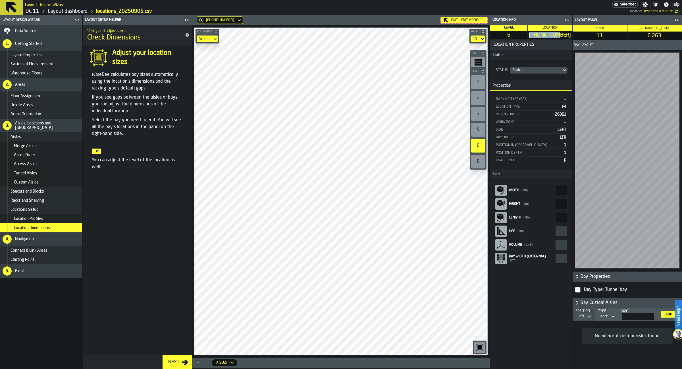
drag, startPoint x: 538, startPoint y: 34, endPoint x: 567, endPoint y: 35, distance: 29.9
click at [568, 35] on span "[PHONE_NUMBER]" at bounding box center [549, 35] width 42 height 6
click at [531, 69] on div "Enabled" at bounding box center [535, 70] width 47 height 4
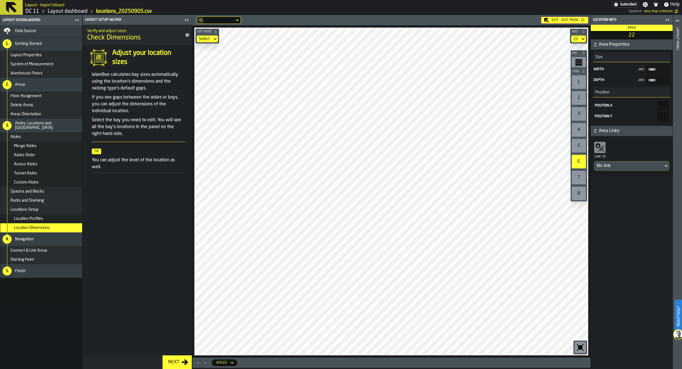
click at [306, 360] on div "Exit - Edit Mode: 22 Edit Modes Select Area 22 Bay Level 1 2 3 4 5 6 7 8 M A K …" at bounding box center [391, 192] width 398 height 354
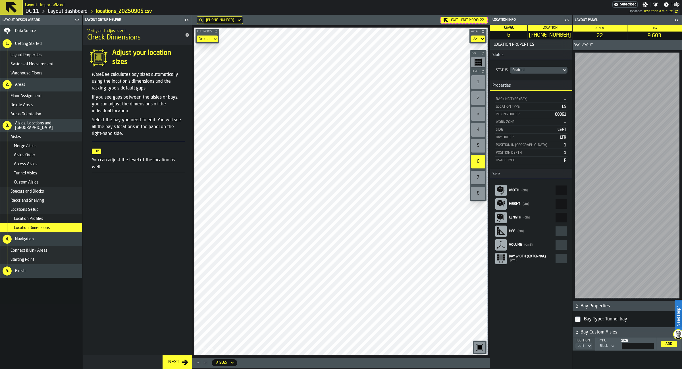
click at [469, 23] on div "Exit - Edit Mode: 22" at bounding box center [463, 20] width 47 height 7
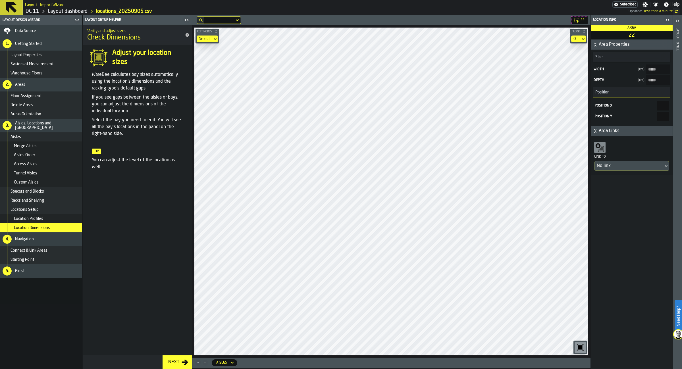
click at [666, 21] on icon "button-toggle-Close me" at bounding box center [667, 19] width 7 height 7
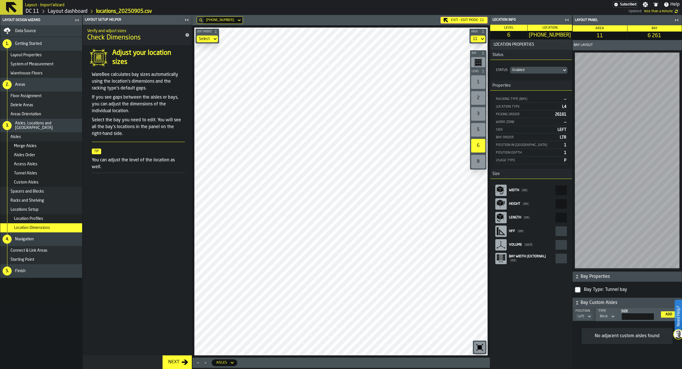
click at [678, 17] on div "button-toggle-Close me" at bounding box center [676, 20] width 8 height 7
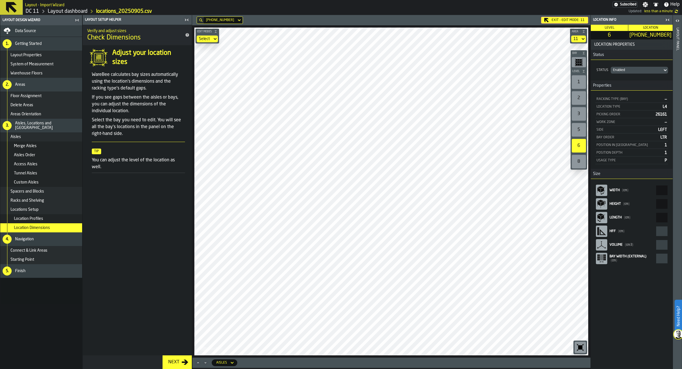
click at [663, 20] on div "button-toggle-Close me" at bounding box center [667, 19] width 8 height 7
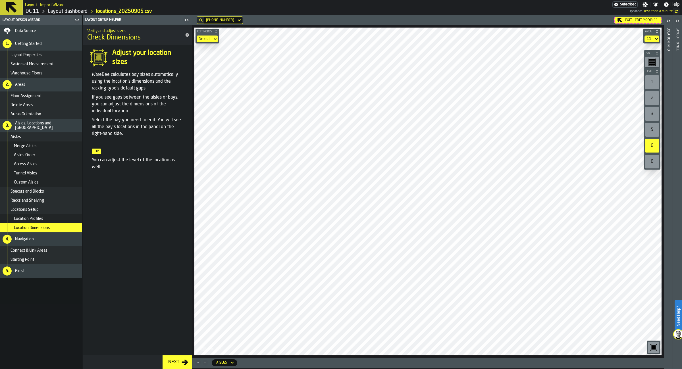
click at [636, 17] on div "Exit - Edit Mode: 11" at bounding box center [637, 20] width 47 height 7
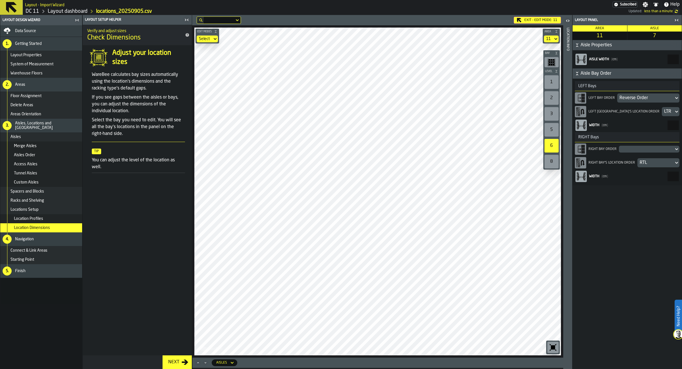
click at [628, 98] on div "Reverse Order" at bounding box center [645, 98] width 52 height 7
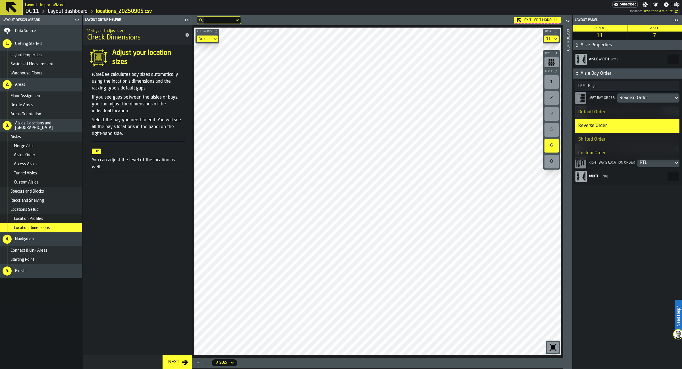
click at [628, 111] on div "Default Order" at bounding box center [627, 112] width 98 height 7
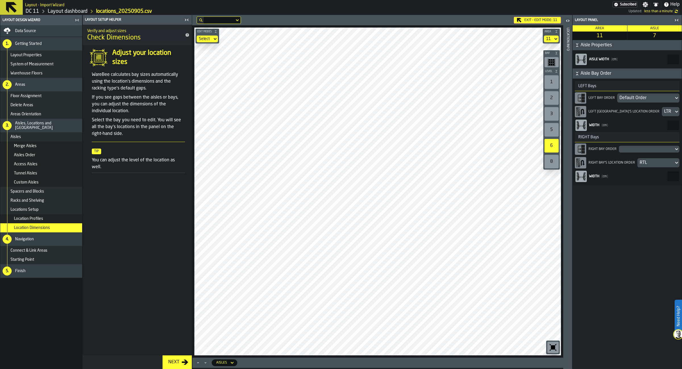
click at [644, 98] on div "Default Order" at bounding box center [645, 98] width 52 height 7
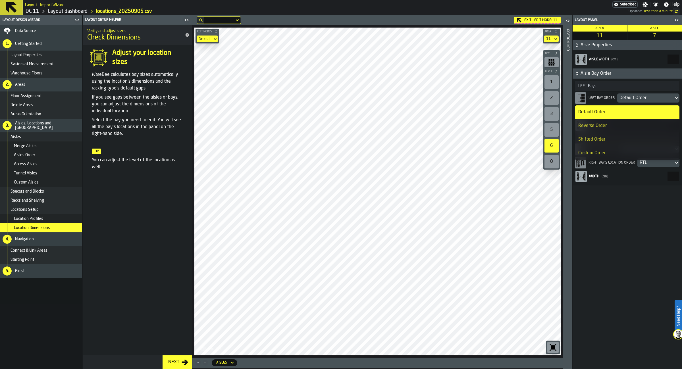
click at [619, 122] on li "Reverse Order" at bounding box center [626, 126] width 105 height 14
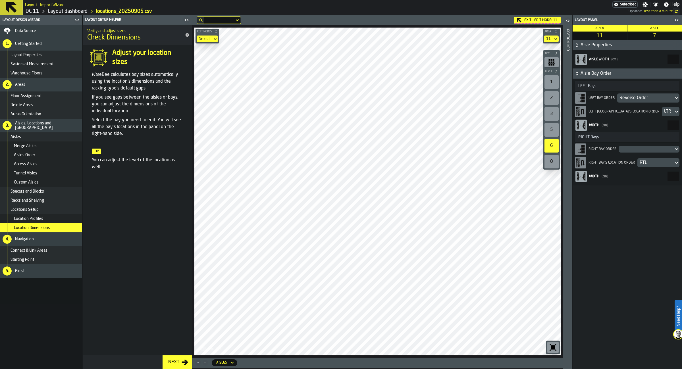
click at [634, 150] on div at bounding box center [645, 149] width 55 height 2
click at [595, 179] on div "Reverse Order" at bounding box center [627, 177] width 98 height 7
click at [566, 23] on icon "button-toggle-Open" at bounding box center [567, 20] width 7 height 7
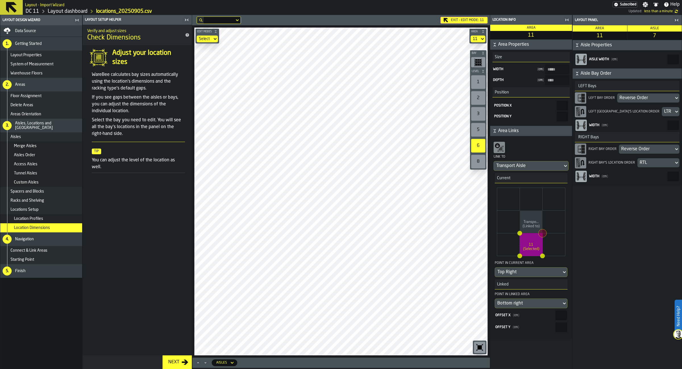
drag, startPoint x: 667, startPoint y: 58, endPoint x: 681, endPoint y: 60, distance: 14.3
click at [678, 59] on input "***" at bounding box center [672, 60] width 11 height 10
click at [567, 21] on icon "button-toggle-Close me" at bounding box center [566, 19] width 7 height 7
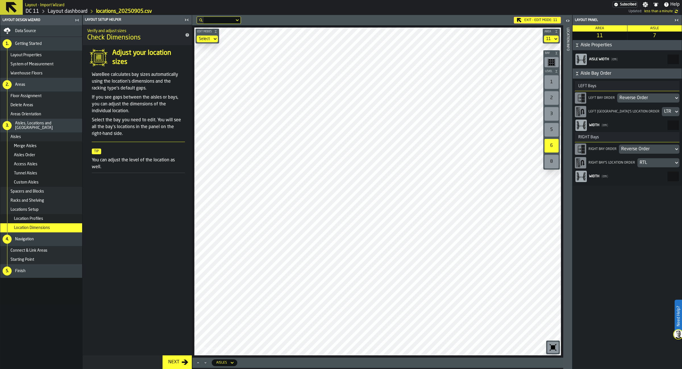
click at [200, 362] on icon "Maximize" at bounding box center [198, 363] width 6 height 6
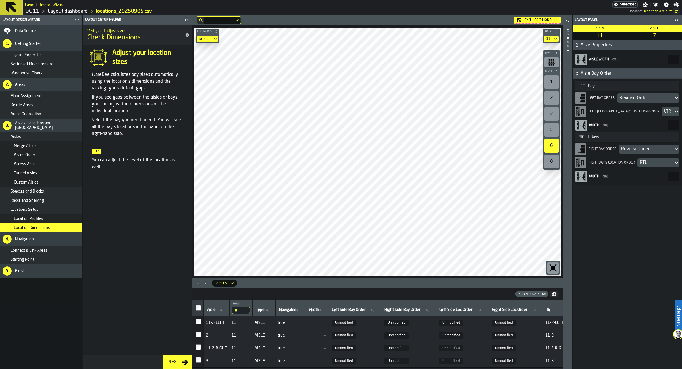
scroll to position [0, 0]
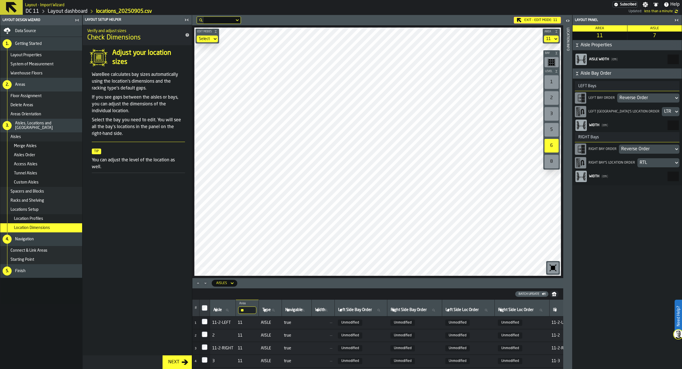
click at [207, 285] on icon "Minimize" at bounding box center [205, 283] width 6 height 6
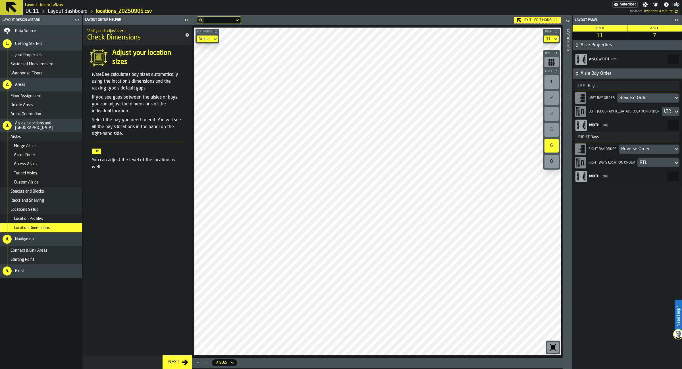
click at [549, 61] on icon "button-toolbar-undefined" at bounding box center [551, 62] width 8 height 8
click at [546, 18] on div "Exit - Edit Mode: 11" at bounding box center [536, 20] width 47 height 7
